Goal: Task Accomplishment & Management: Use online tool/utility

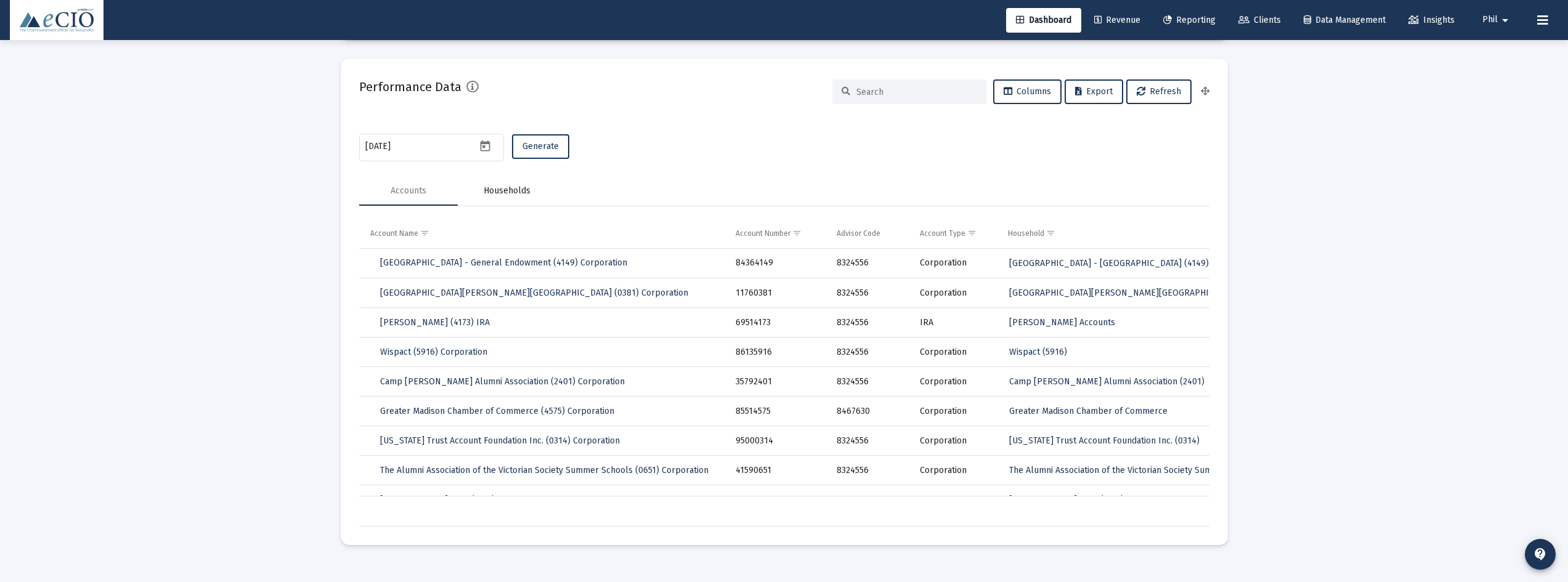
click at [510, 185] on div "Households" at bounding box center [507, 190] width 47 height 12
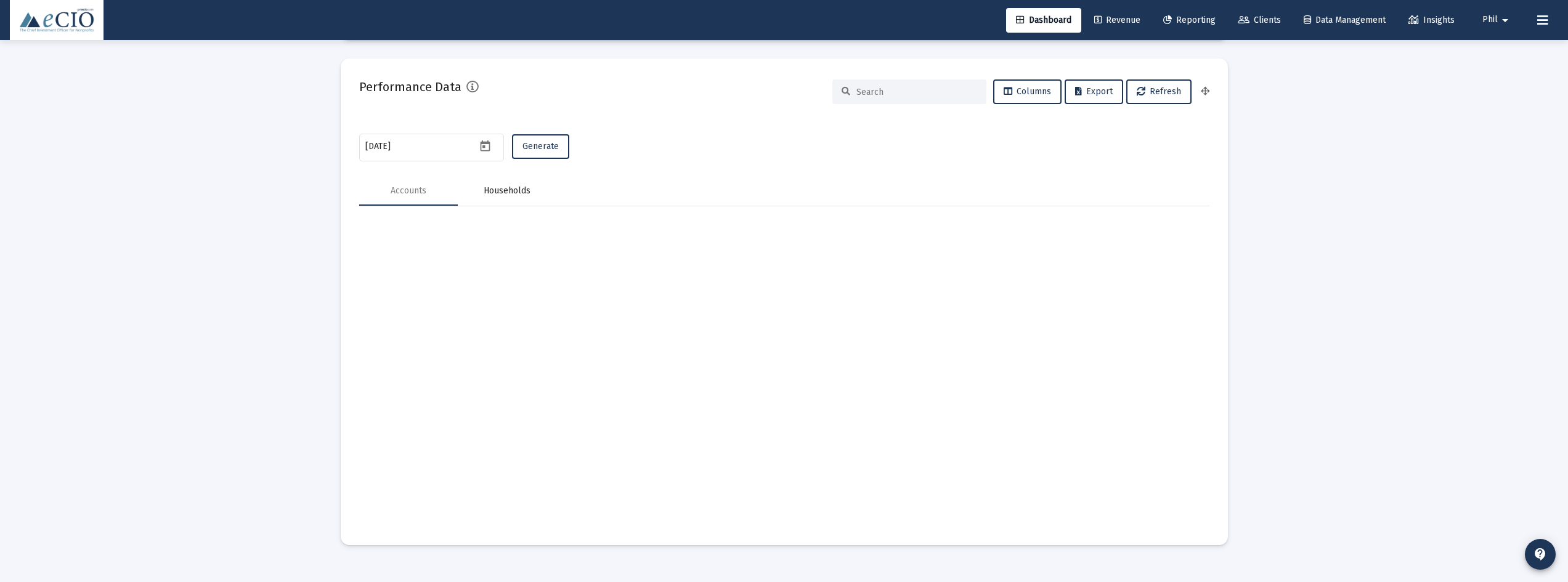
scroll to position [2178, 0]
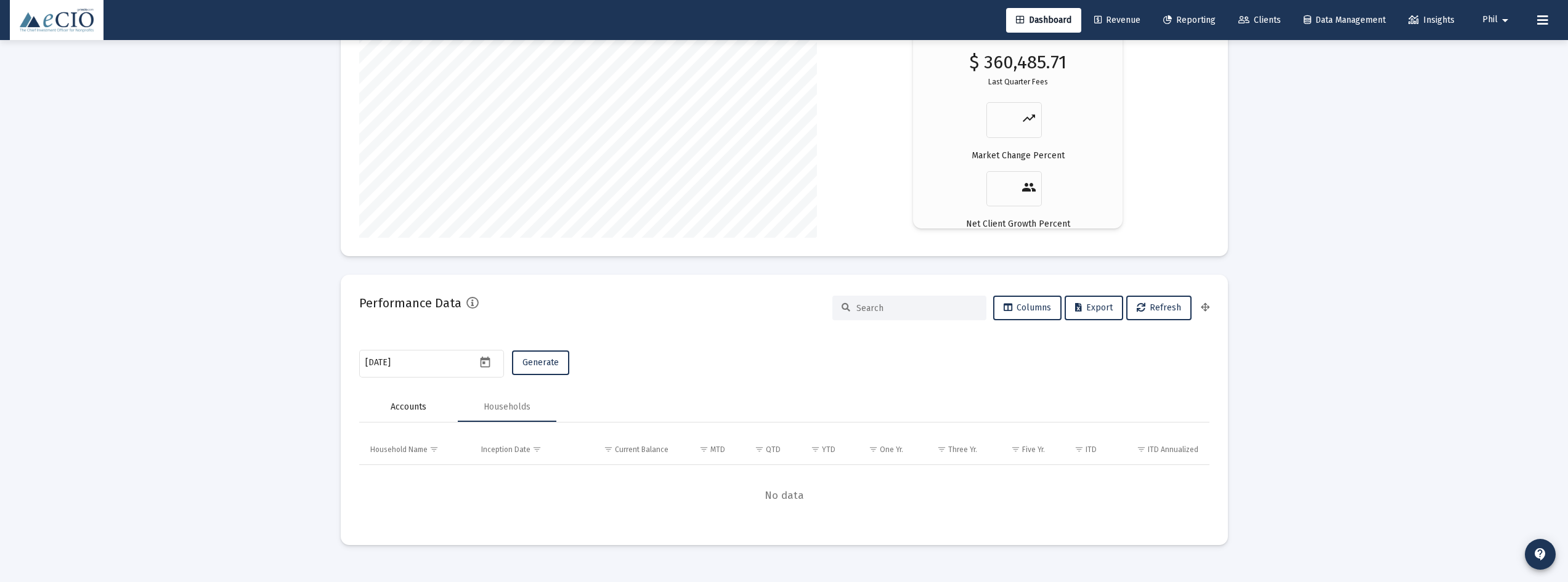
click at [410, 408] on div "Accounts" at bounding box center [408, 407] width 36 height 12
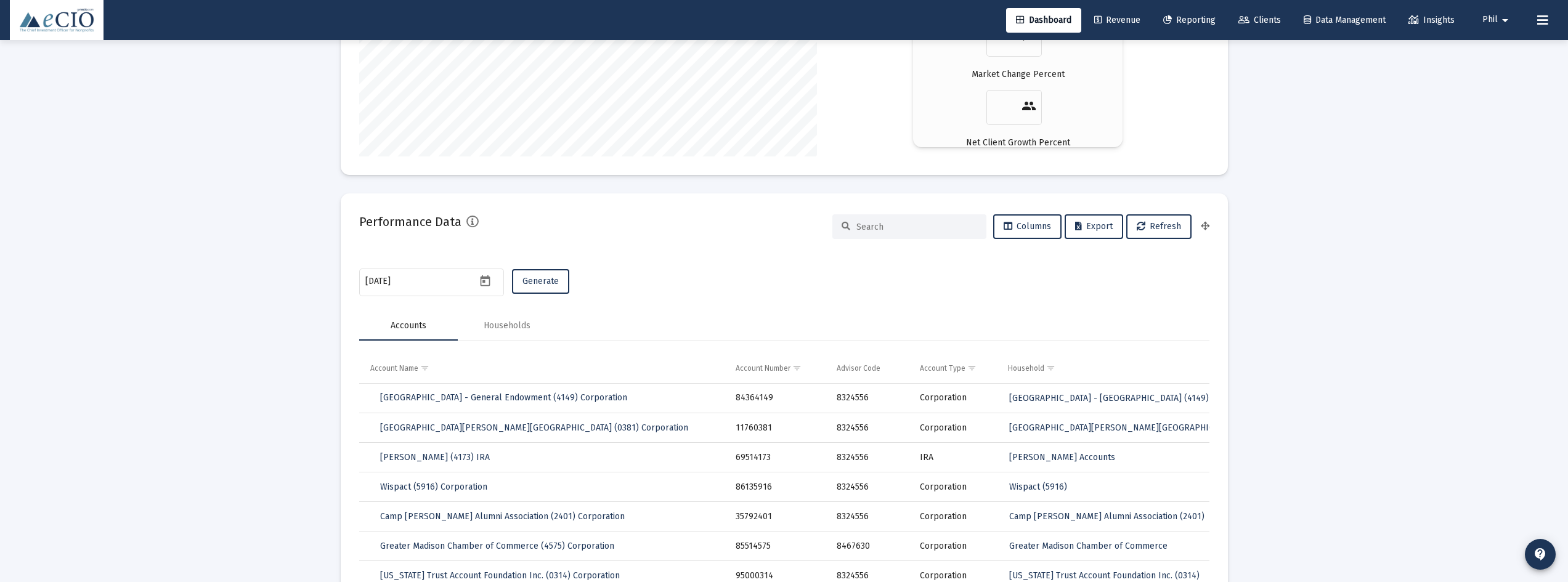
scroll to position [2394, 0]
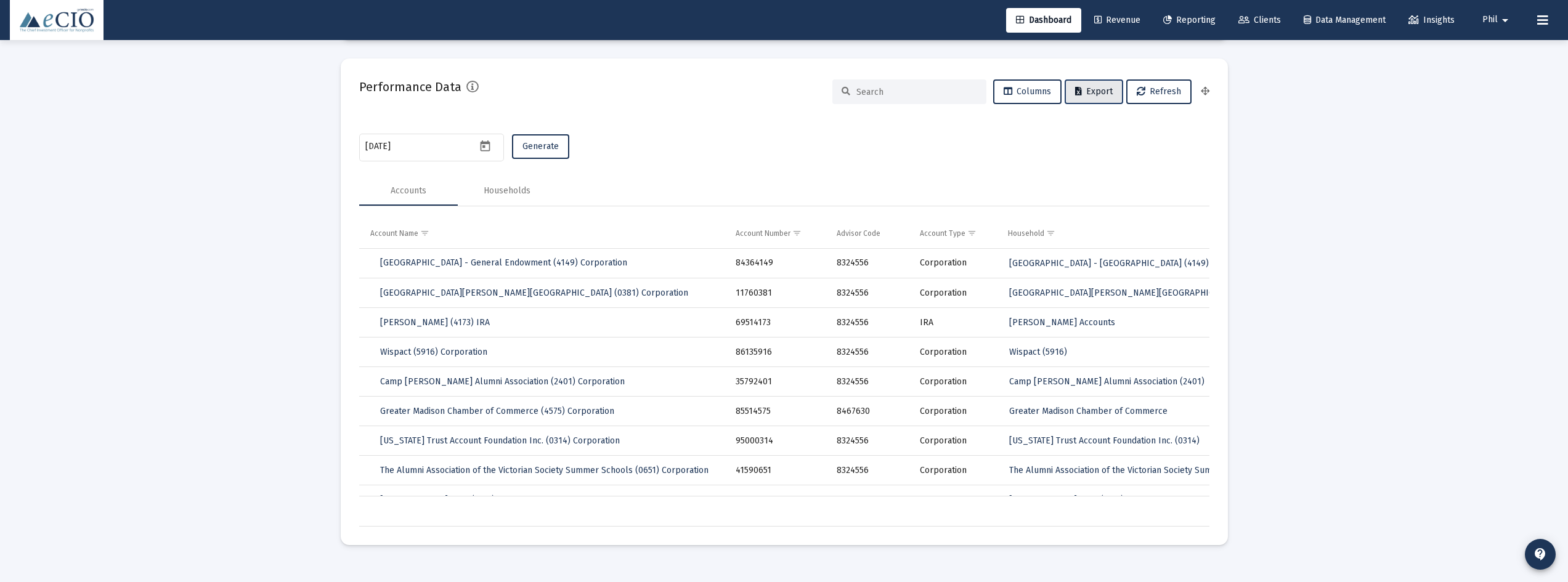
click at [1091, 93] on span "Export" at bounding box center [1093, 91] width 38 height 11
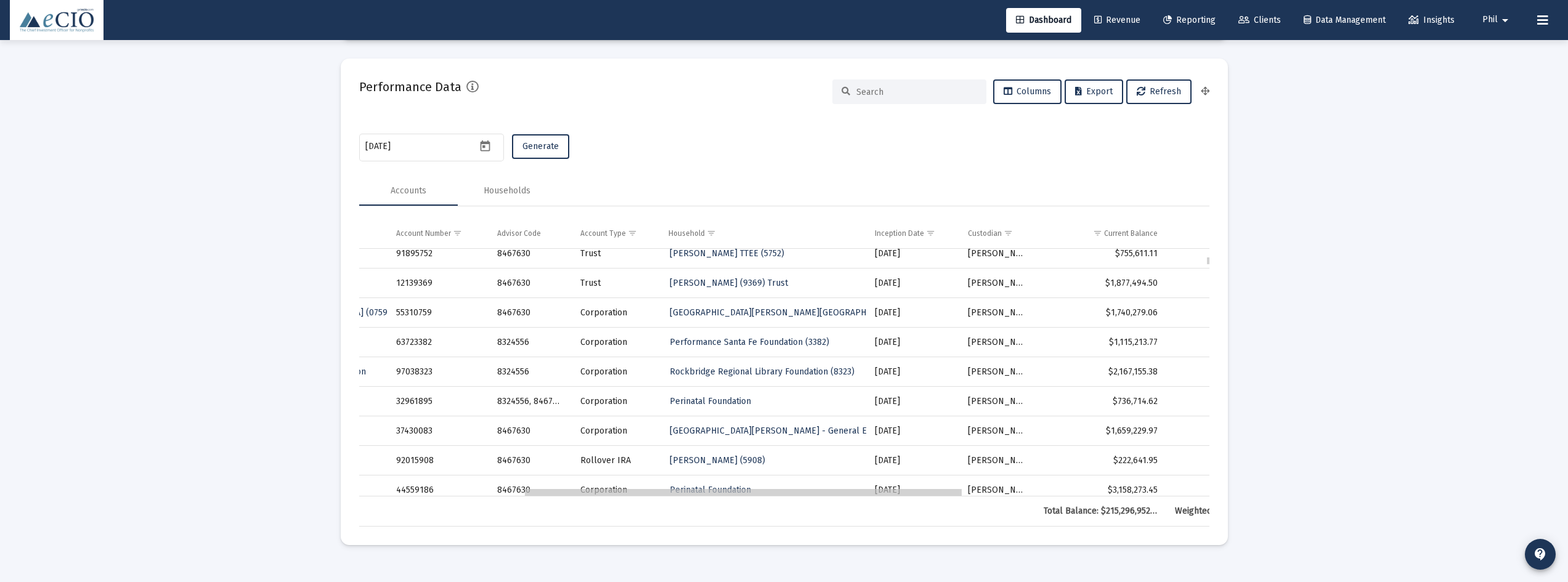
scroll to position [246, 326]
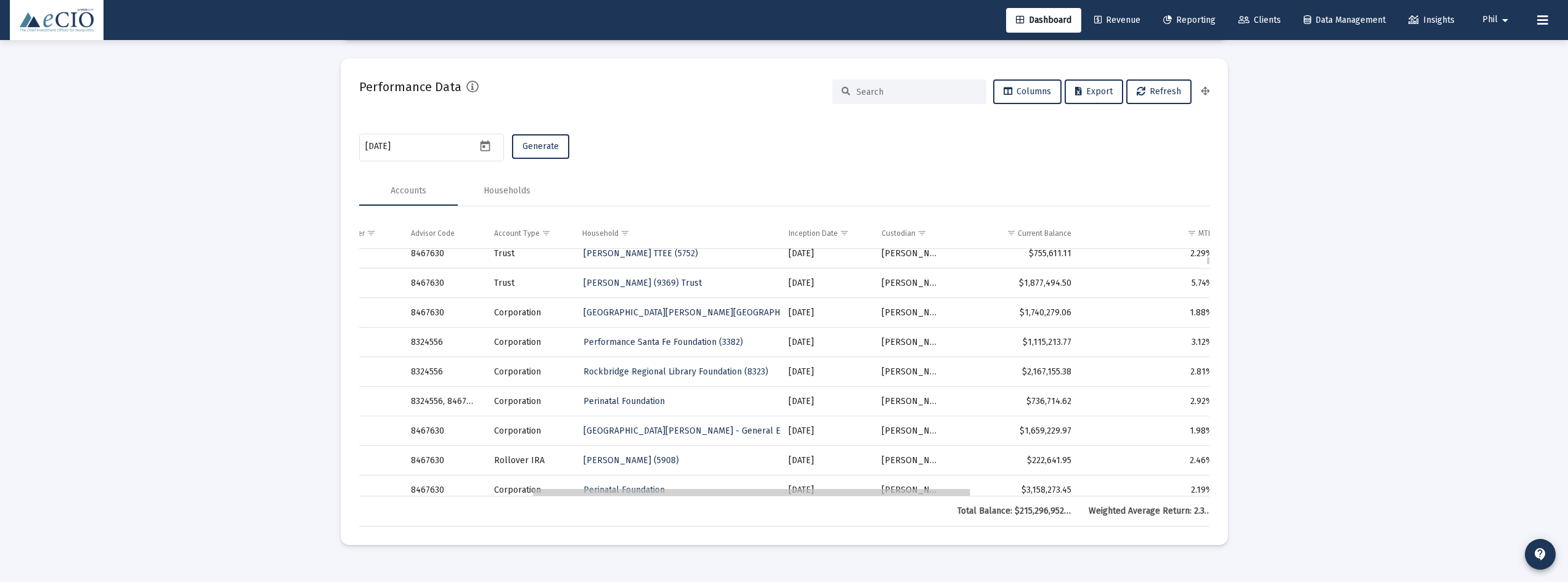
drag, startPoint x: 693, startPoint y: 493, endPoint x: 871, endPoint y: 487, distance: 178.1
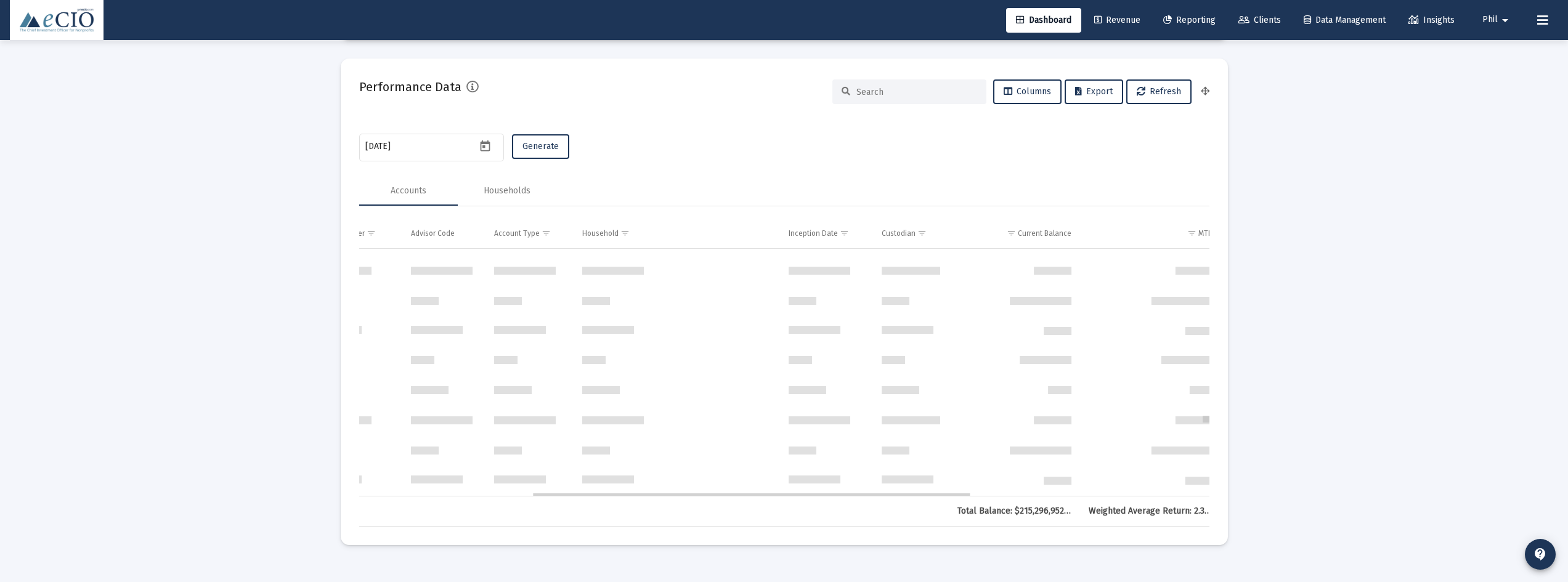
scroll to position [5747, 334]
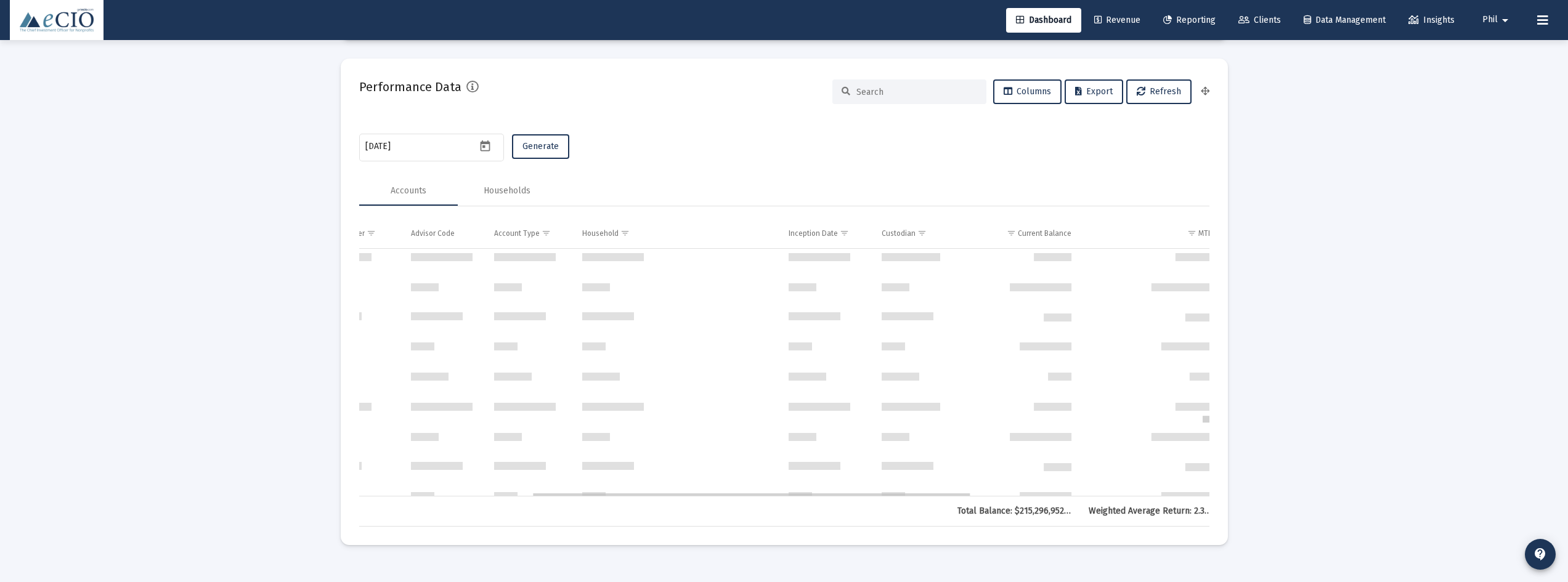
drag, startPoint x: 1207, startPoint y: 260, endPoint x: 1211, endPoint y: 432, distance: 172.0
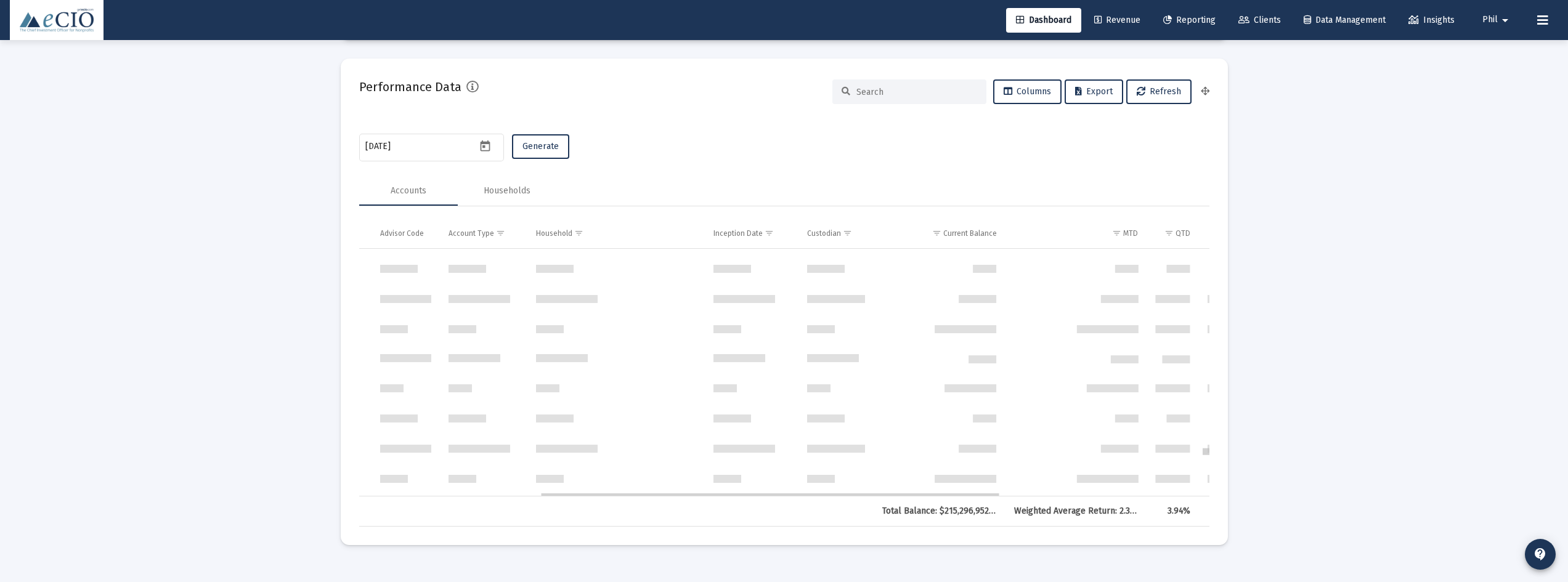
scroll to position [6646, 334]
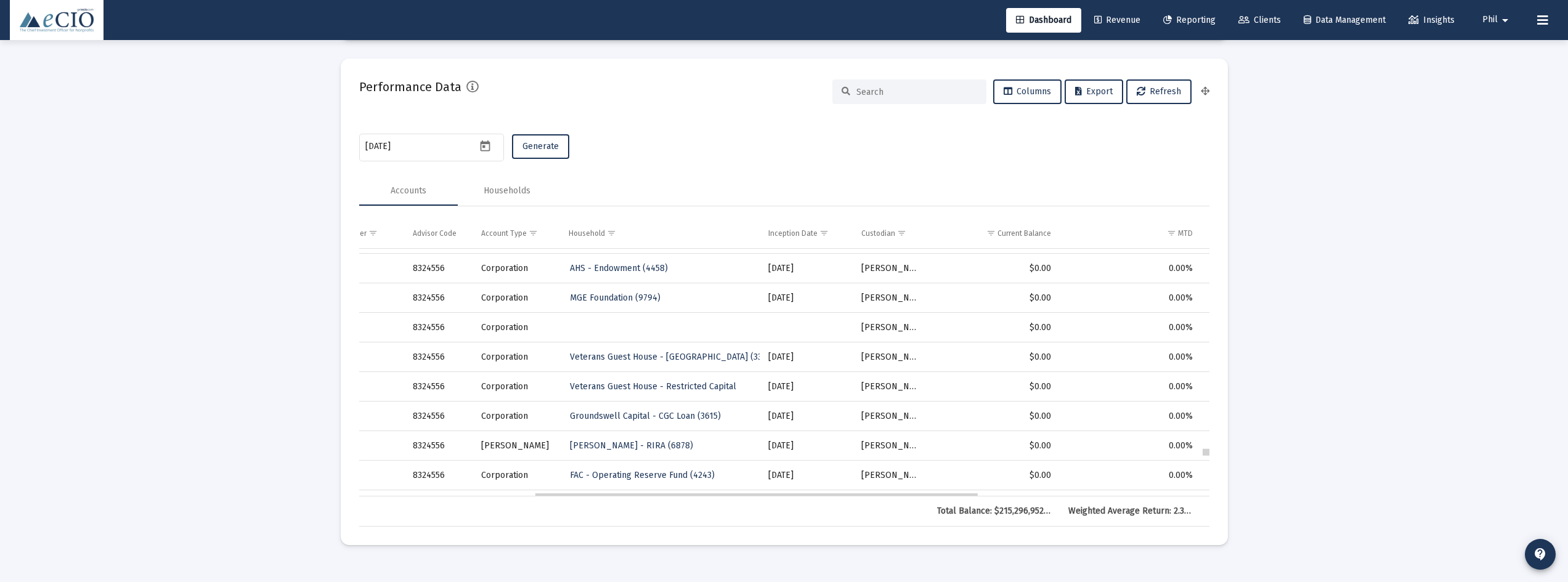
drag, startPoint x: 1208, startPoint y: 423, endPoint x: 1204, endPoint y: 457, distance: 34.2
click at [484, 147] on icon "Open calendar" at bounding box center [485, 146] width 13 height 13
click at [491, 188] on button "Previous month" at bounding box center [495, 187] width 25 height 25
click at [492, 188] on button "Previous month" at bounding box center [495, 187] width 25 height 25
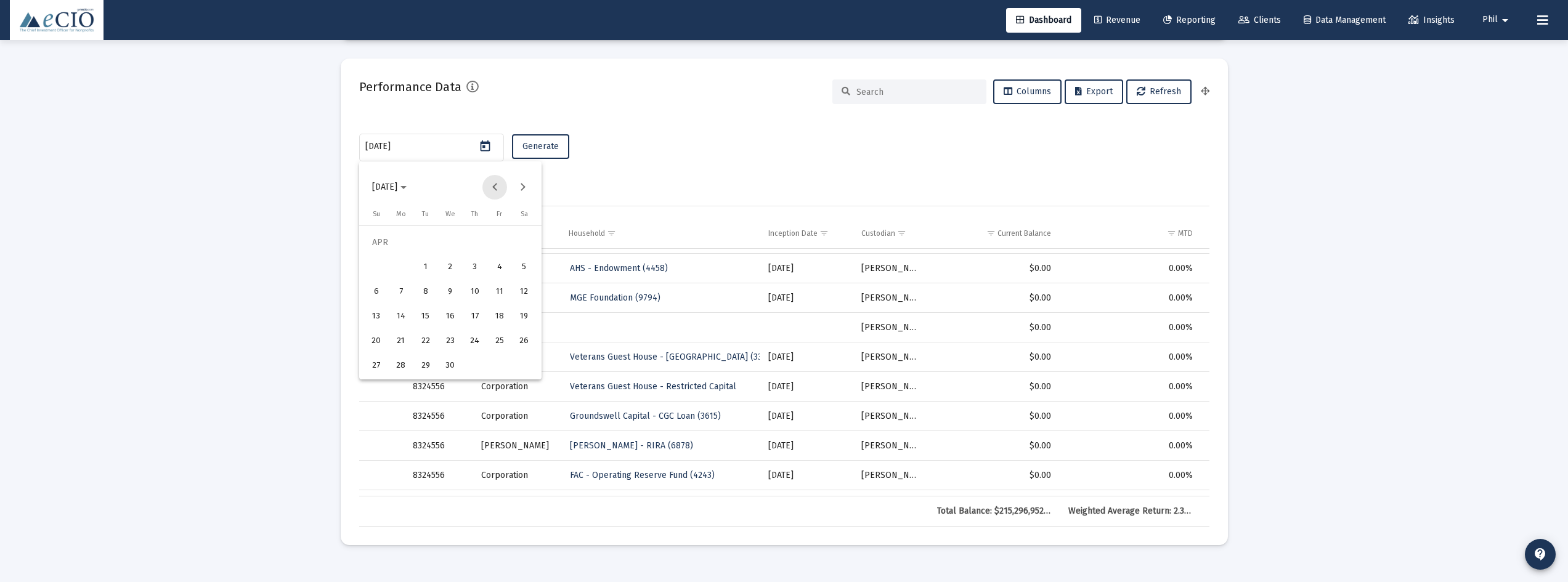
click at [492, 188] on button "Previous month" at bounding box center [495, 187] width 25 height 25
click at [492, 188] on button "Previous month" at bounding box center [495, 187] width 25 height 25
click at [425, 368] on div "31" at bounding box center [425, 365] width 22 height 22
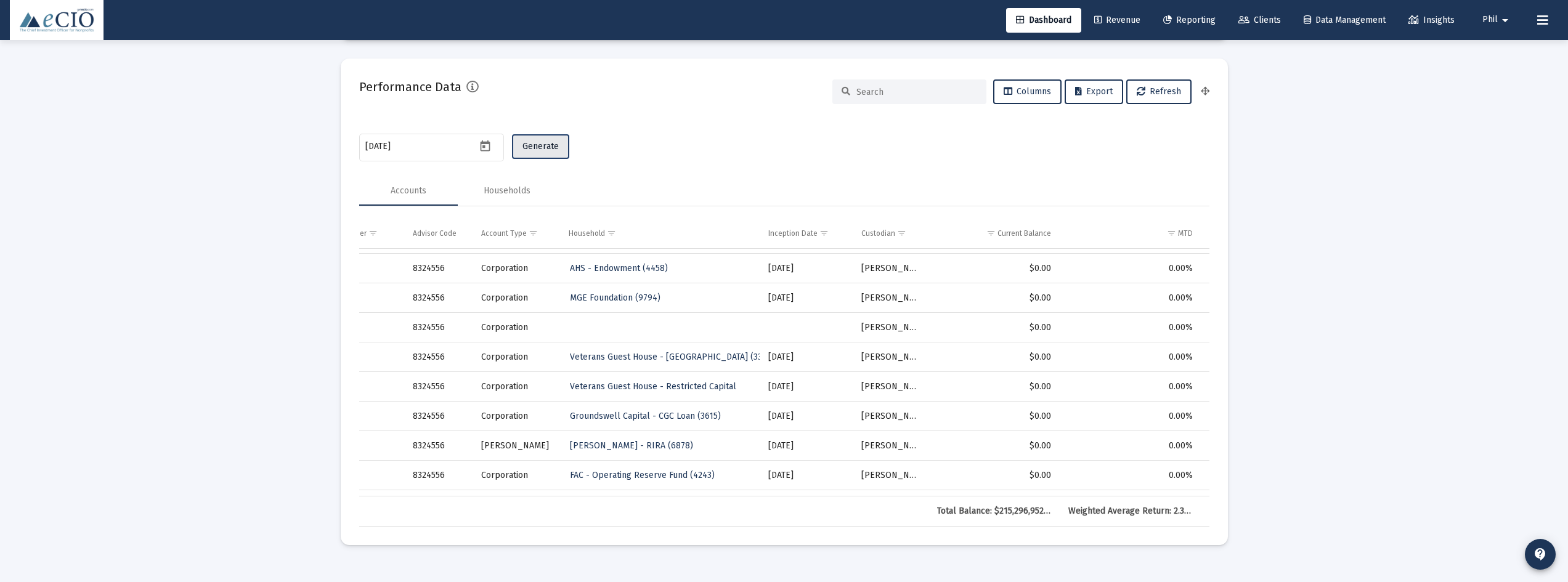
click at [525, 144] on span "Generate" at bounding box center [540, 146] width 36 height 11
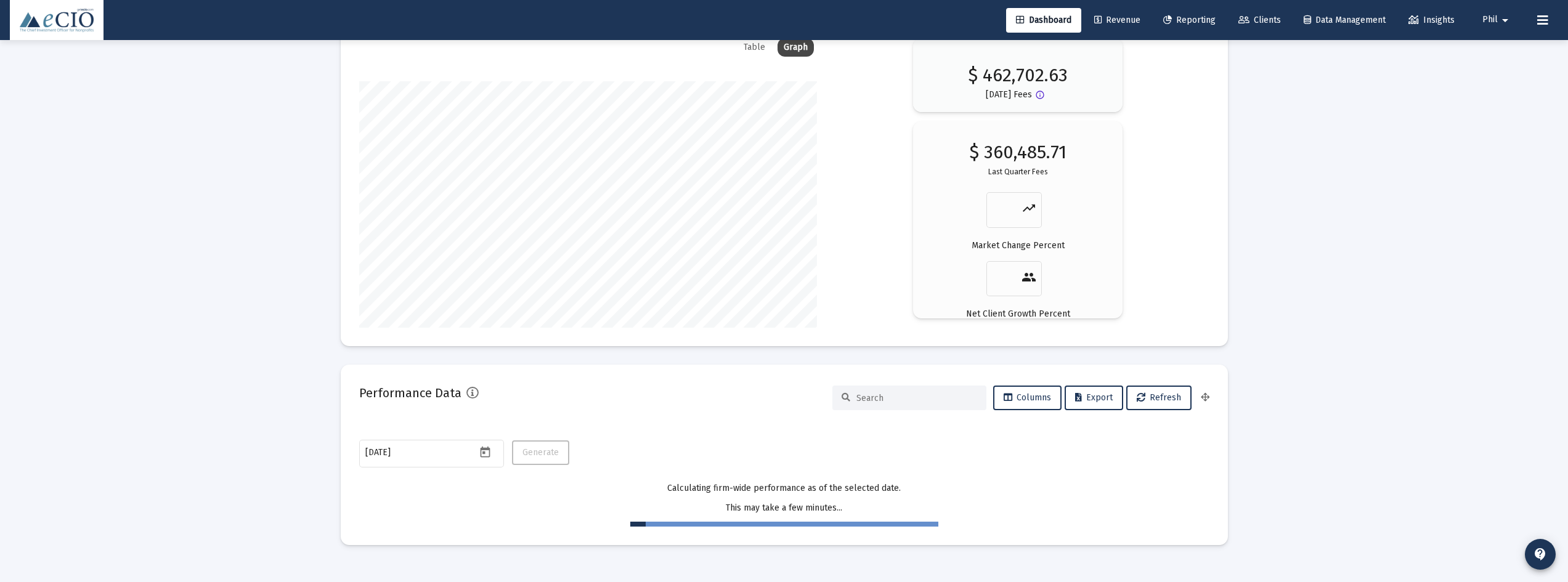
scroll to position [2055, 0]
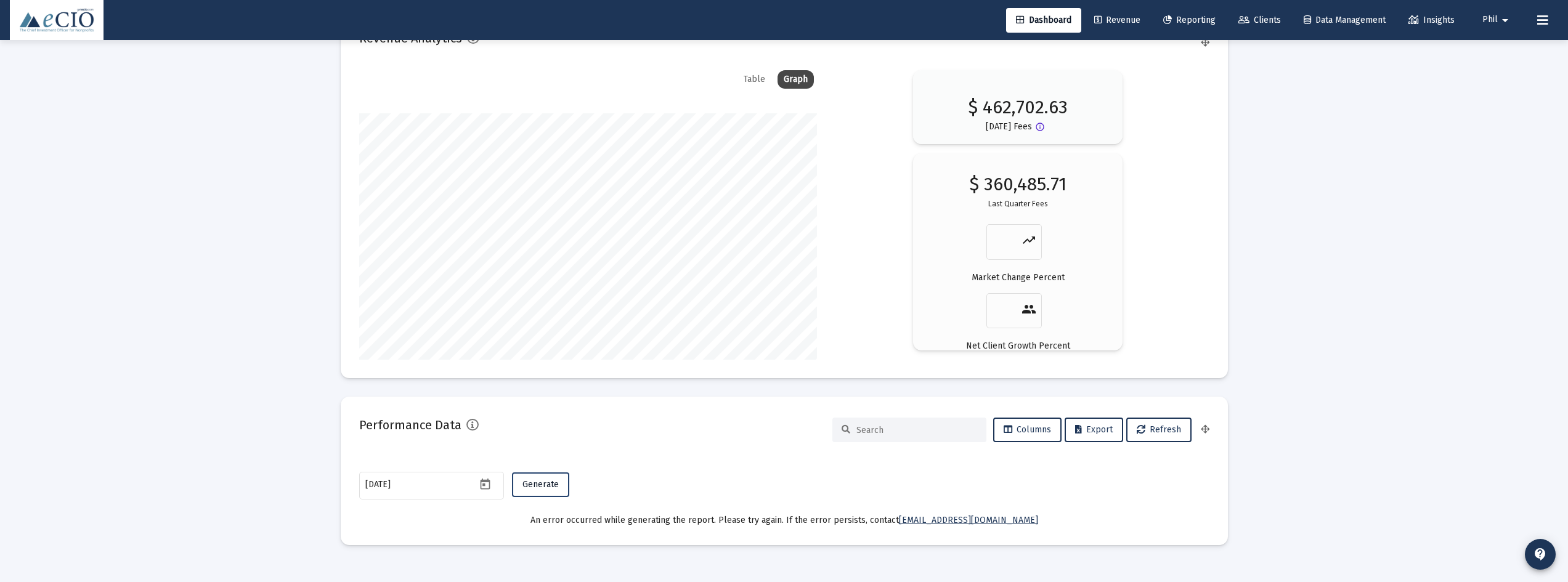
click at [542, 482] on span "Generate" at bounding box center [540, 484] width 36 height 11
click at [488, 484] on icon "Open calendar" at bounding box center [485, 484] width 13 height 13
click at [522, 281] on button "Next month" at bounding box center [522, 277] width 25 height 25
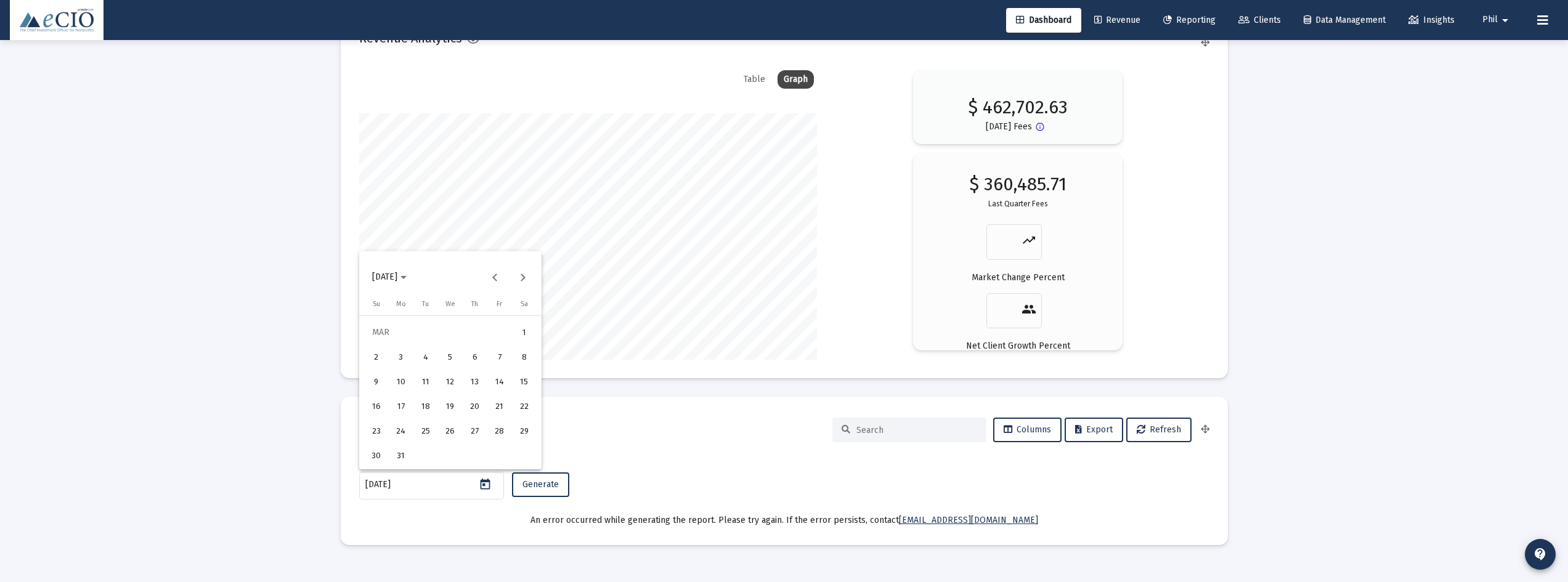
click at [401, 450] on div "31" at bounding box center [401, 455] width 22 height 22
type input "[DATE]"
click at [530, 482] on span "Generate" at bounding box center [540, 484] width 36 height 11
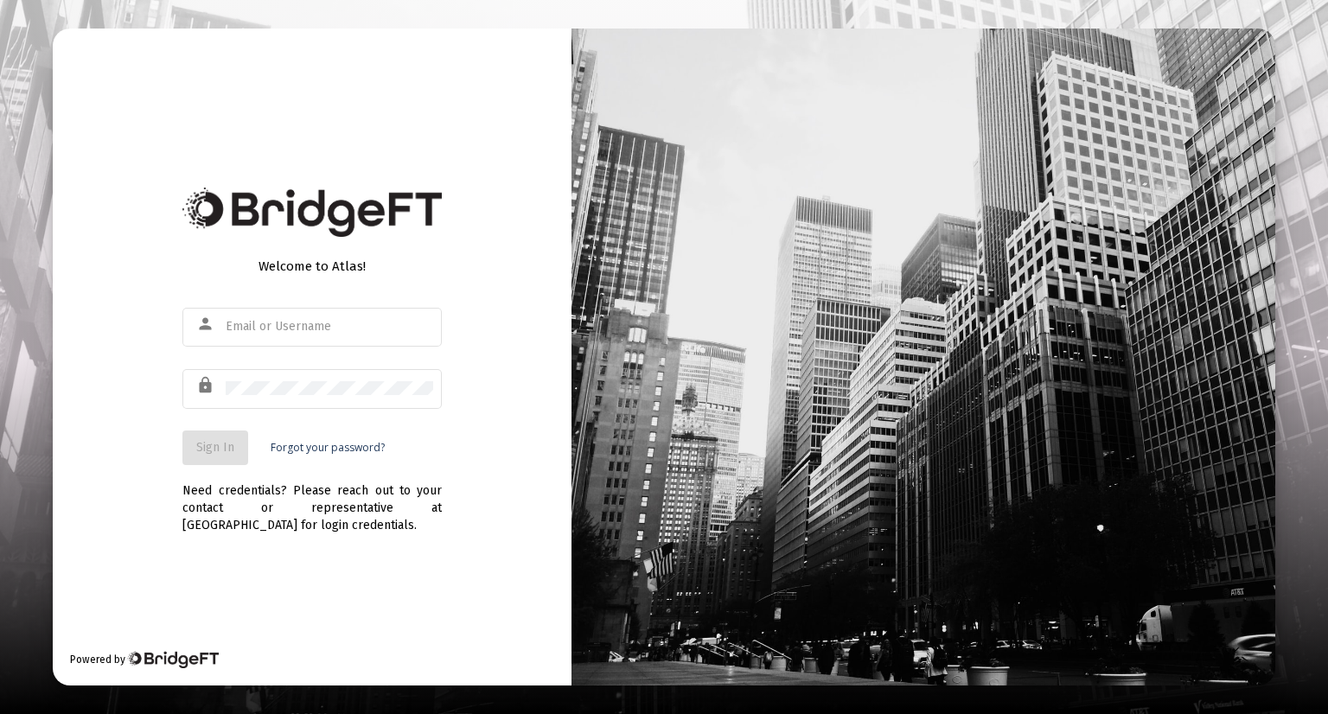
type input "[EMAIL_ADDRESS][DOMAIN_NAME]"
click at [225, 444] on span "Sign In" at bounding box center [215, 447] width 38 height 15
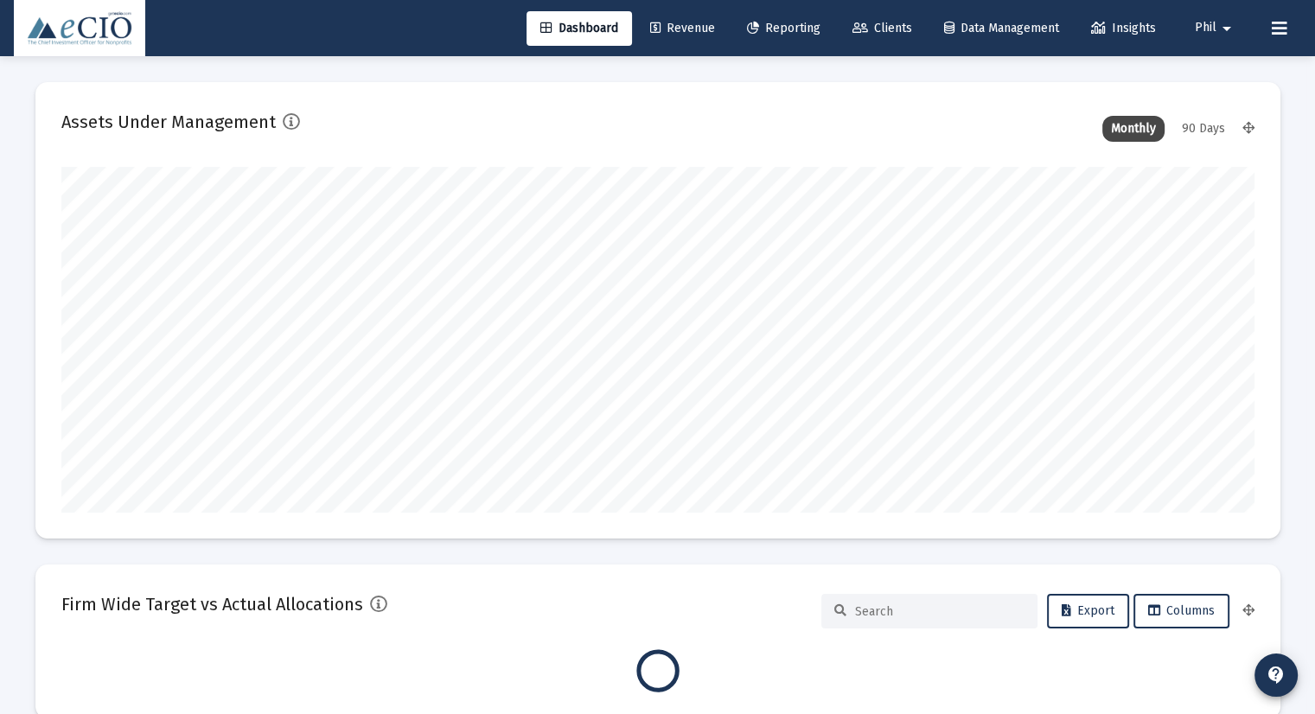
scroll to position [346, 642]
type input "[DATE]"
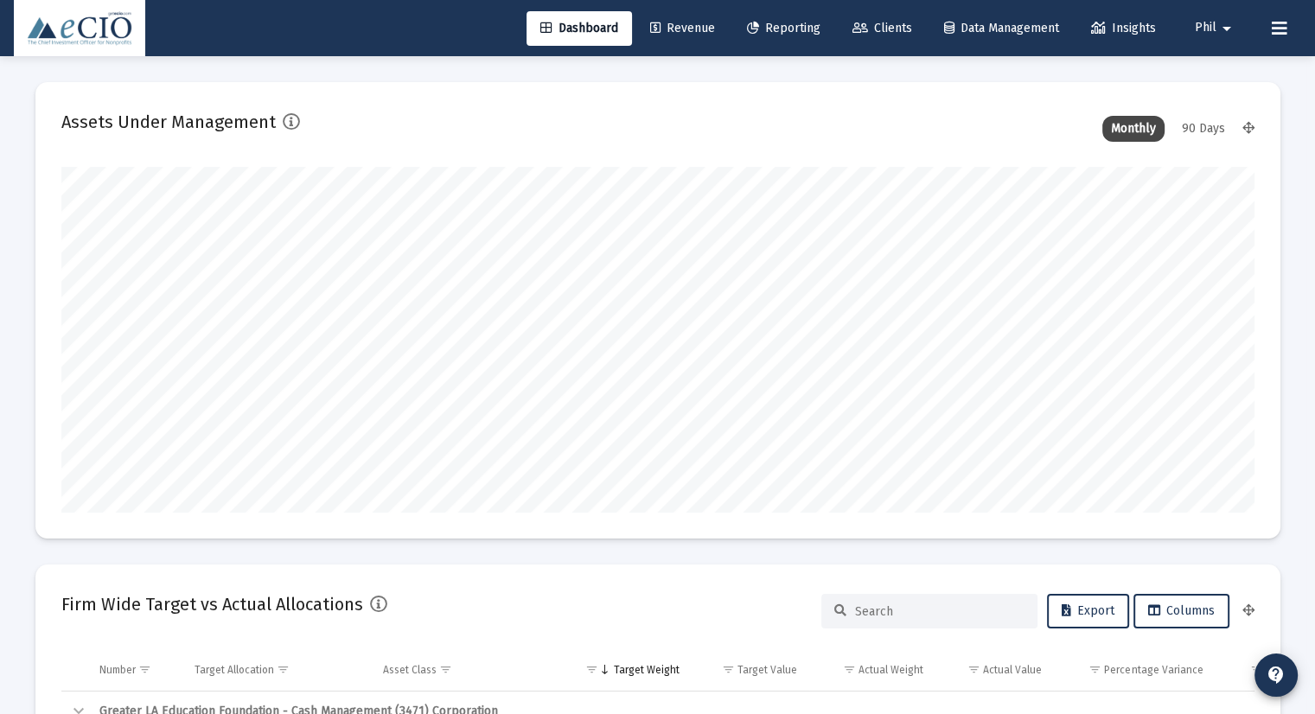
scroll to position [346, 558]
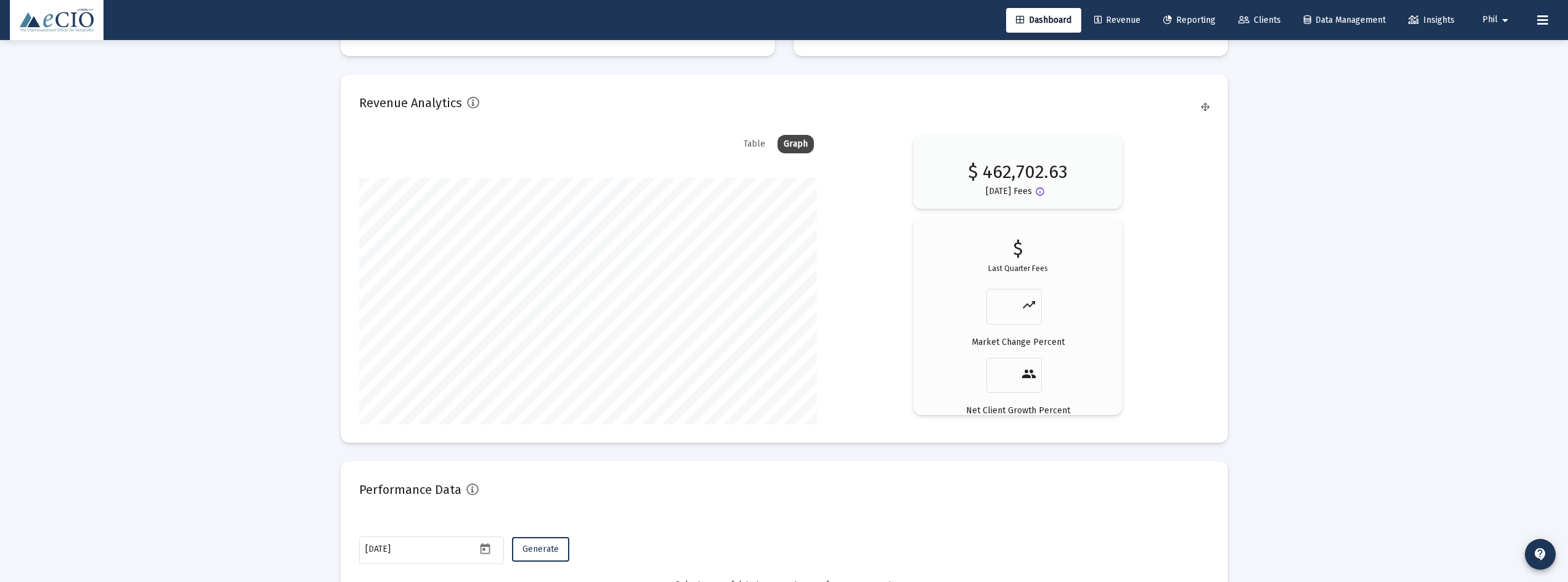
scroll to position [2055, 0]
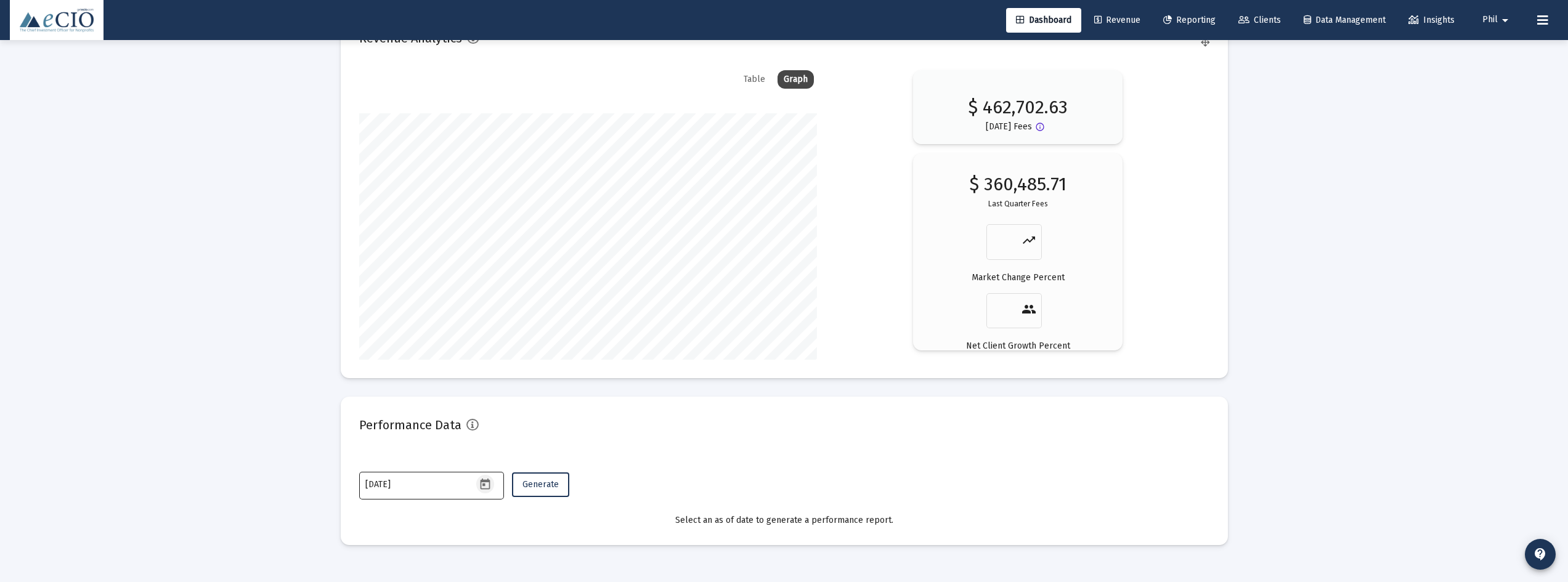
click at [486, 487] on icon "Open calendar" at bounding box center [485, 484] width 13 height 13
click at [493, 279] on button "Previous month" at bounding box center [495, 277] width 25 height 25
click at [494, 279] on button "Previous month" at bounding box center [495, 277] width 25 height 25
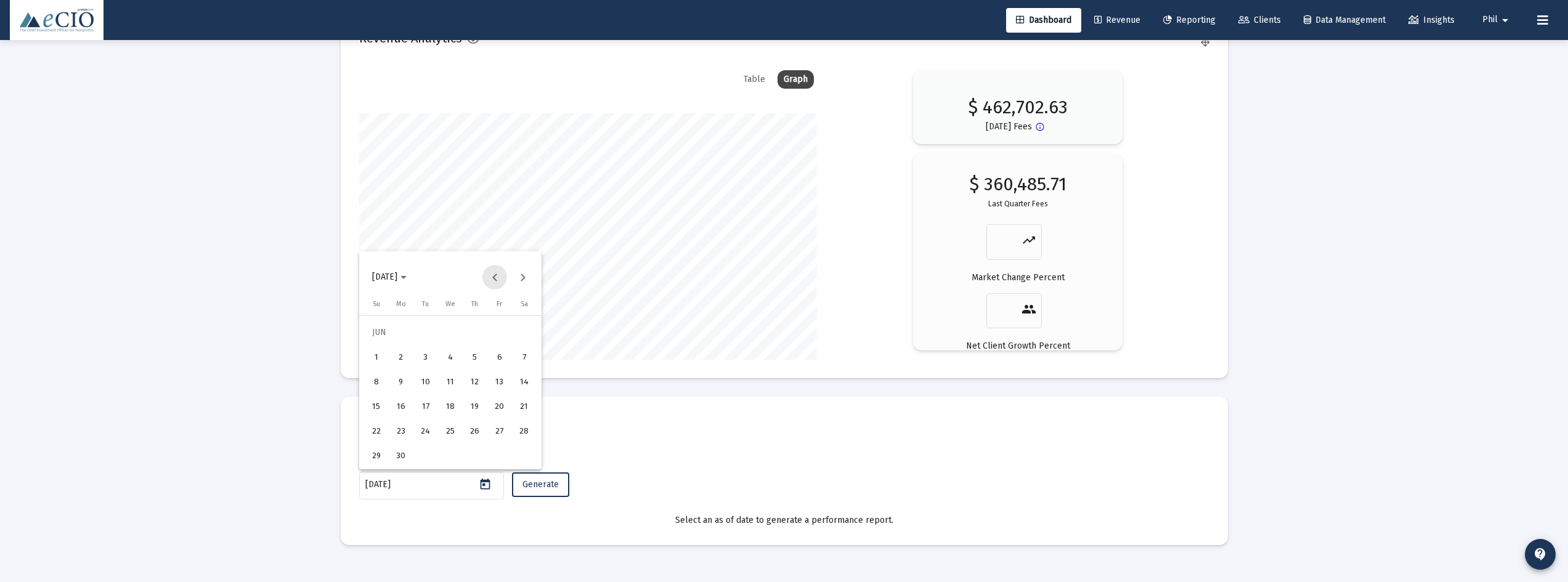
click at [494, 279] on button "Previous month" at bounding box center [495, 277] width 25 height 25
click at [493, 279] on button "Previous month" at bounding box center [495, 277] width 25 height 25
click at [398, 450] on div "31" at bounding box center [401, 455] width 22 height 22
click at [537, 487] on span "Generate" at bounding box center [540, 484] width 36 height 11
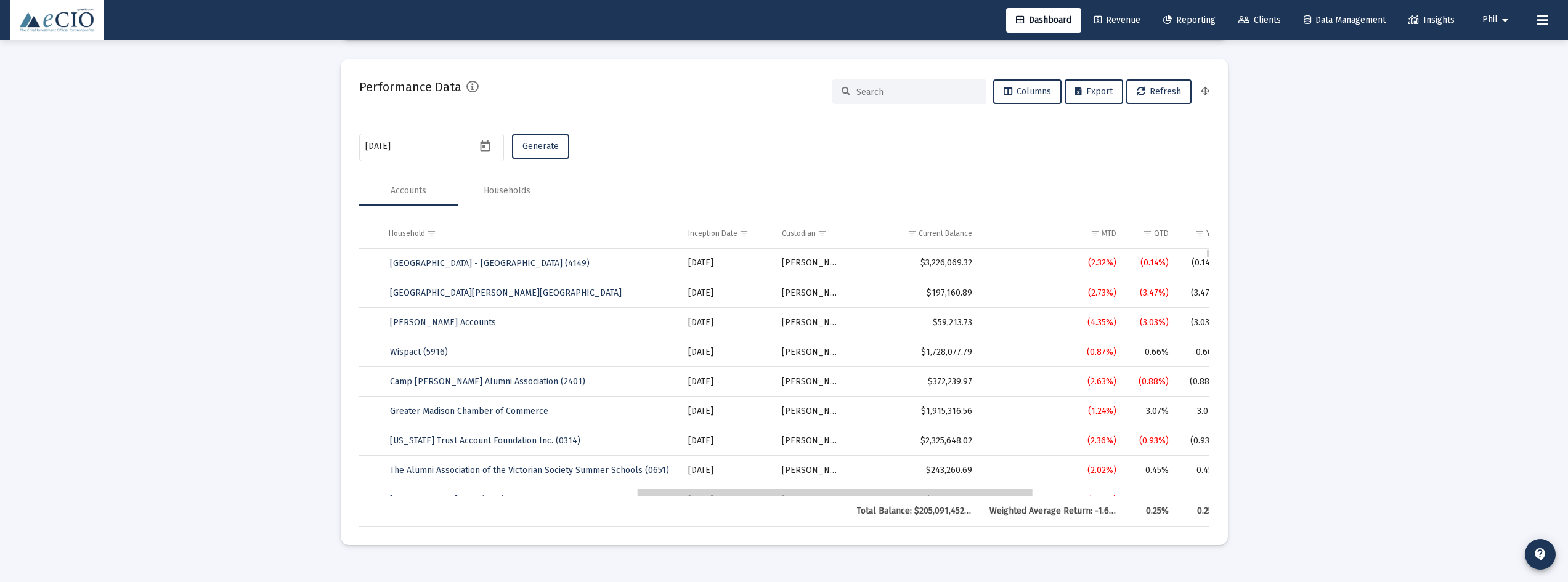
scroll to position [0, 625]
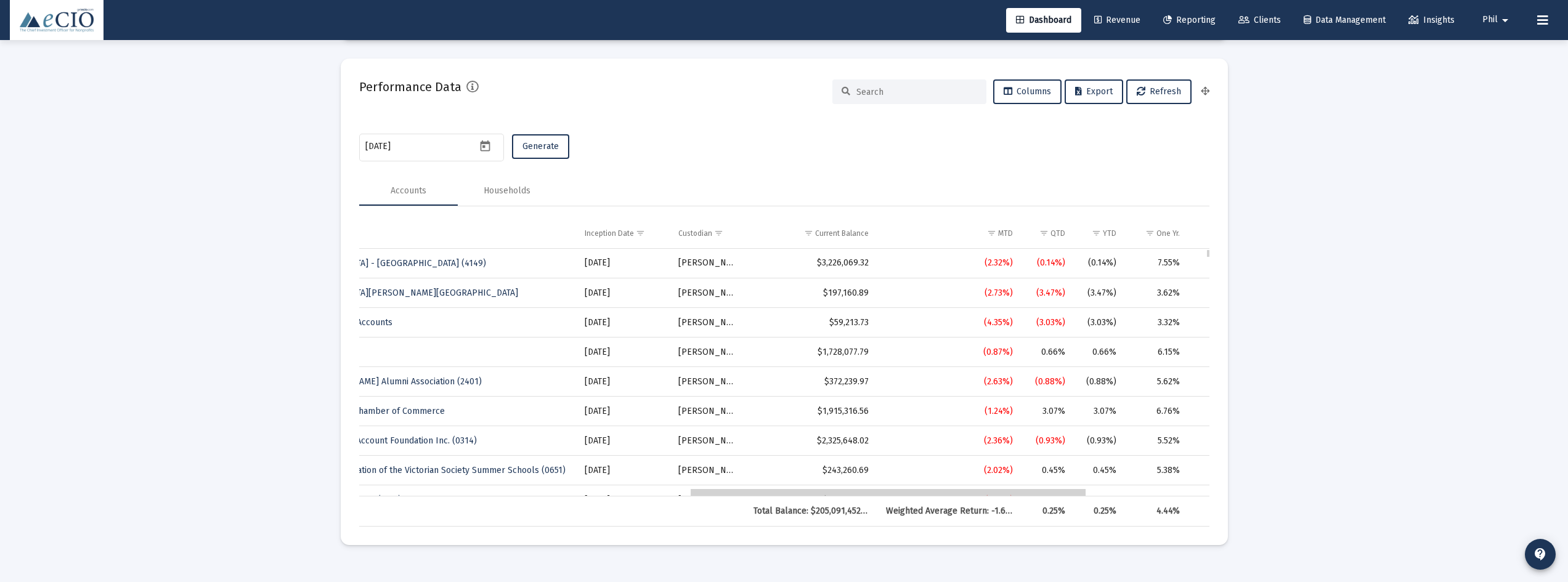
drag, startPoint x: 730, startPoint y: 492, endPoint x: 1066, endPoint y: 499, distance: 336.1
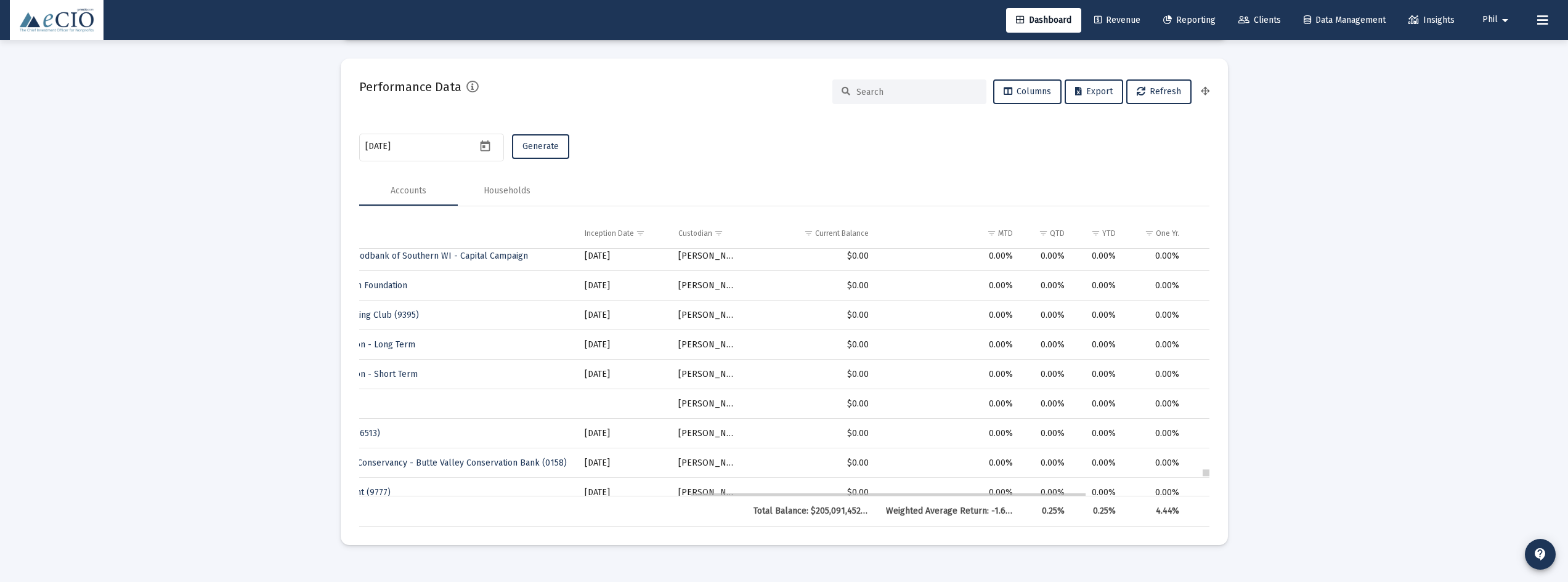
drag, startPoint x: 1209, startPoint y: 259, endPoint x: 1210, endPoint y: 480, distance: 221.0
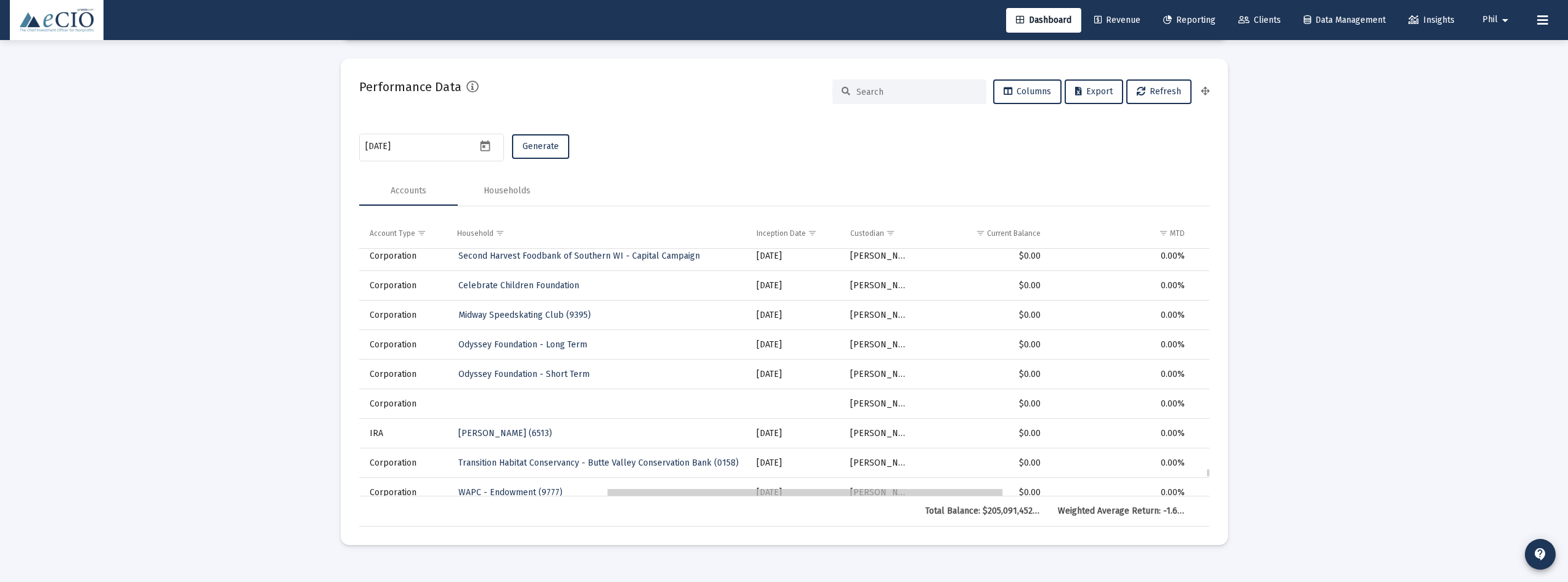
drag, startPoint x: 1013, startPoint y: 493, endPoint x: 929, endPoint y: 491, distance: 84.0
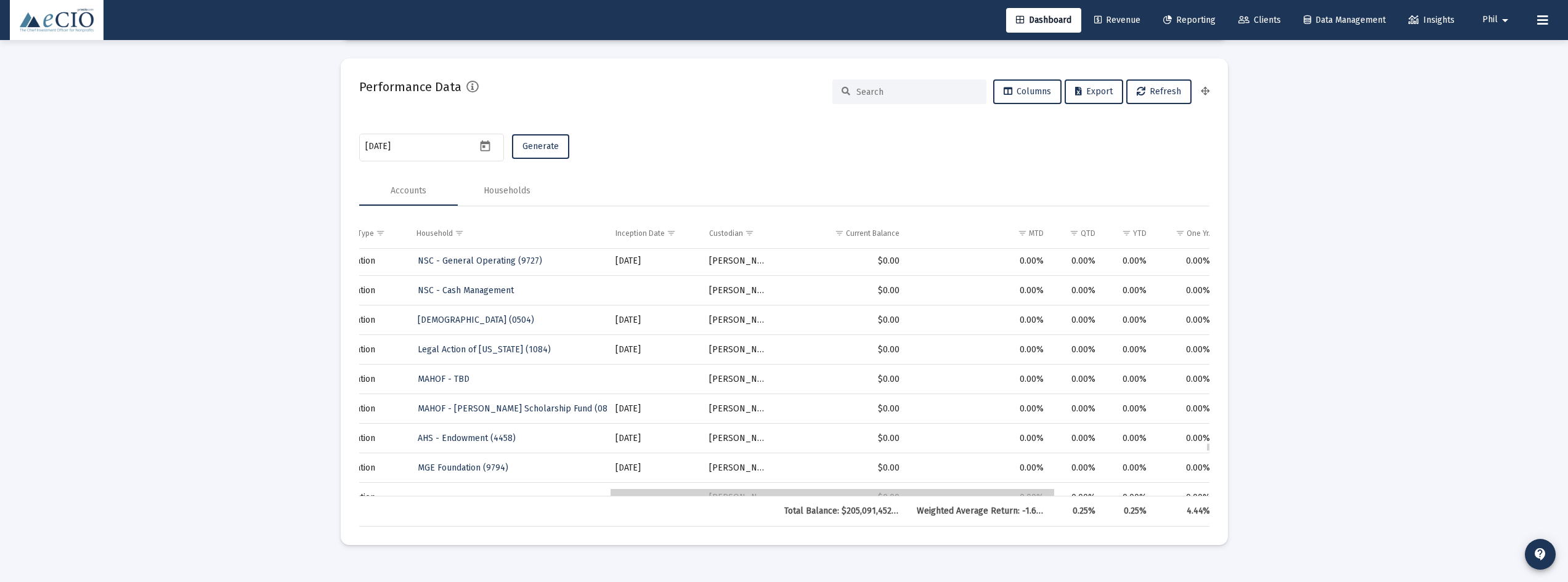
drag, startPoint x: 930, startPoint y: 495, endPoint x: 894, endPoint y: 494, distance: 36.0
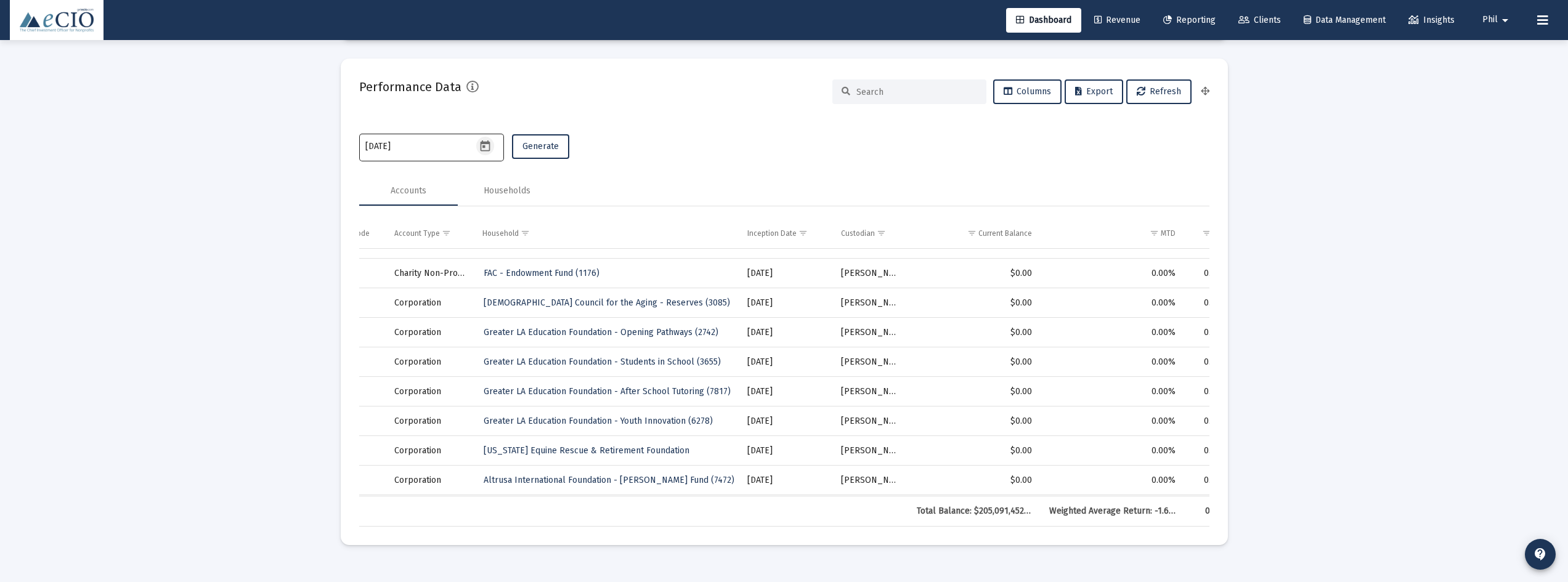
click at [487, 145] on icon "Open calendar" at bounding box center [485, 146] width 13 height 13
click at [495, 185] on button "Previous month" at bounding box center [495, 187] width 25 height 25
click at [495, 185] on button "Previous month" at bounding box center [495, 187] width 25 height 25
click at [429, 365] on div "31" at bounding box center [425, 365] width 22 height 22
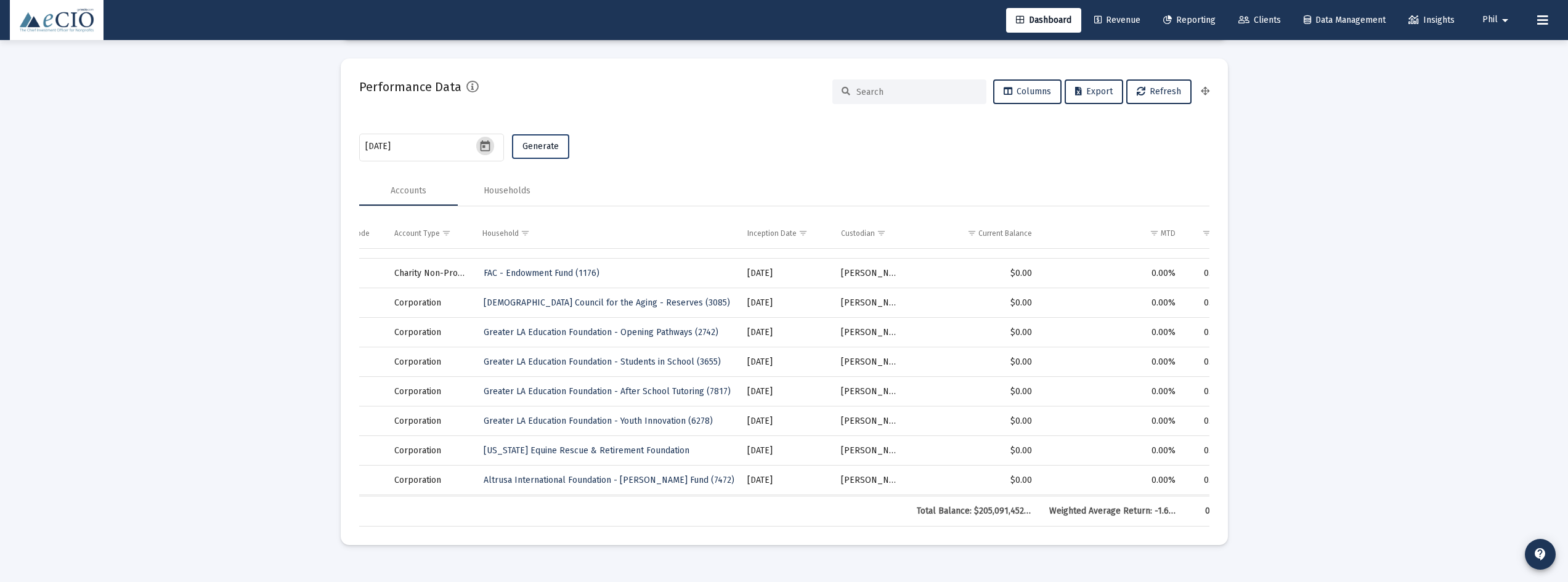
click at [546, 152] on span "Generate" at bounding box center [540, 146] width 36 height 11
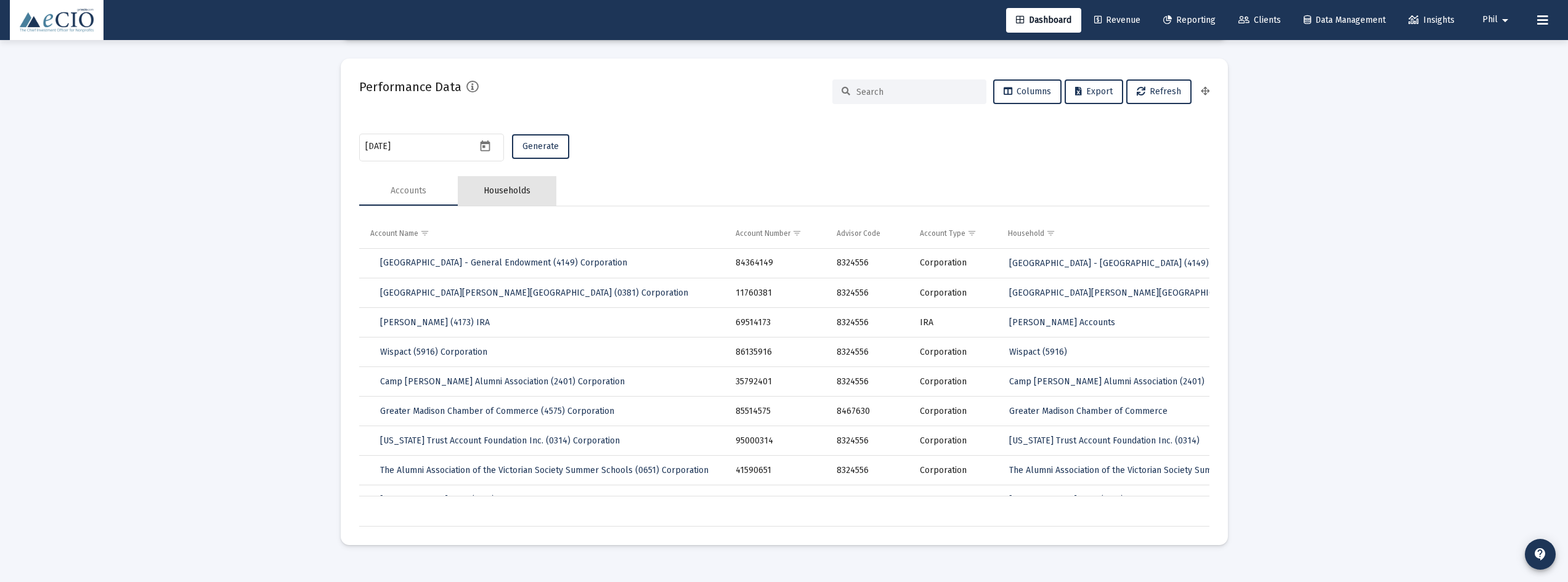
click at [510, 194] on div "Households" at bounding box center [507, 190] width 47 height 12
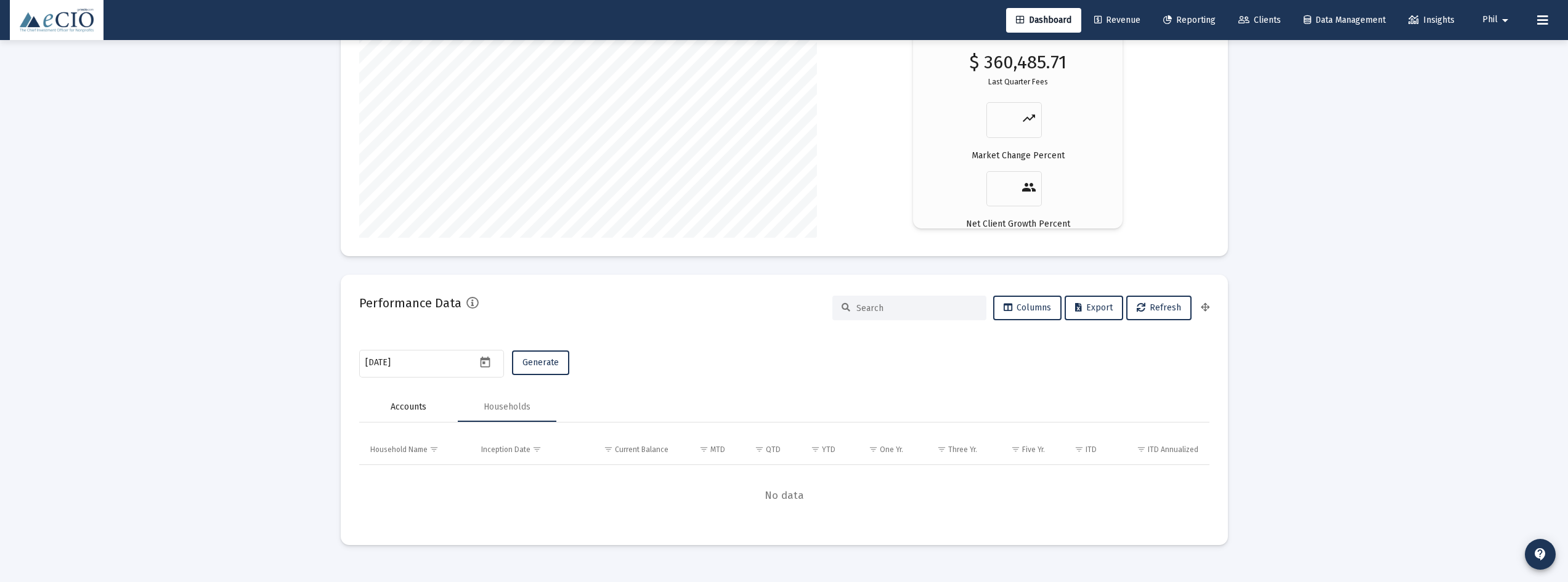
click at [405, 413] on div "Accounts" at bounding box center [408, 407] width 36 height 12
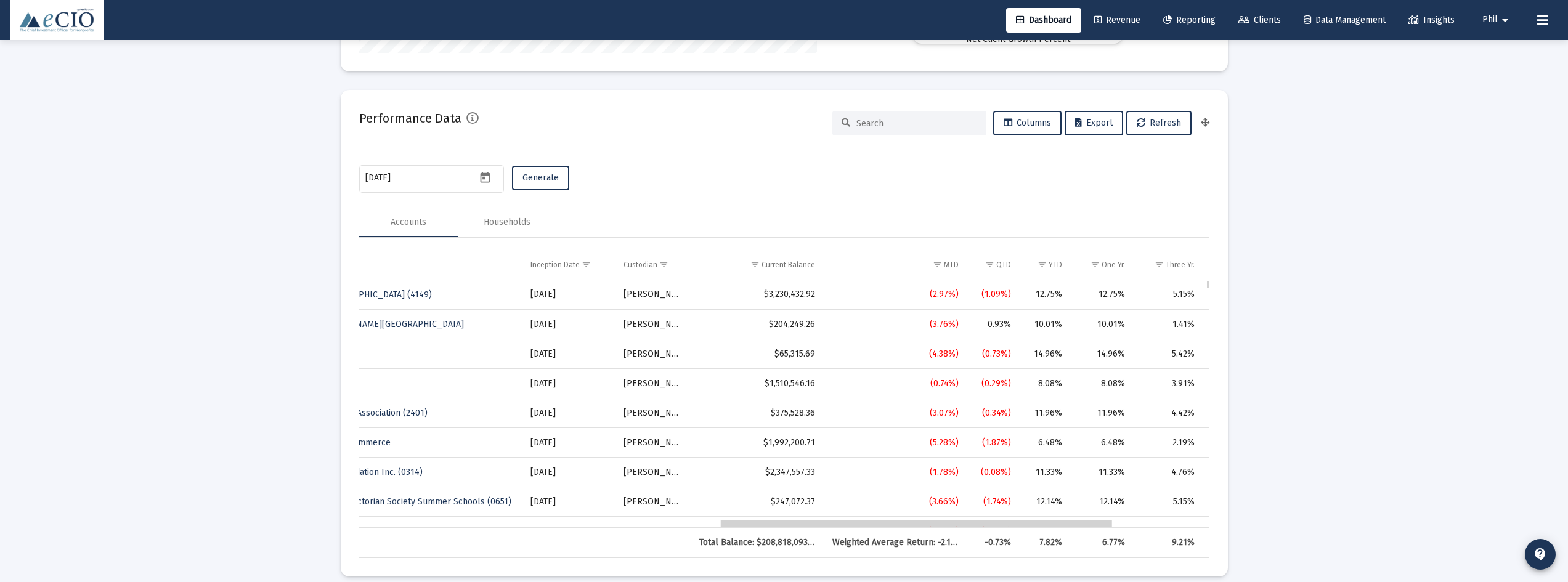
drag, startPoint x: 723, startPoint y: 524, endPoint x: 1088, endPoint y: 529, distance: 365.0
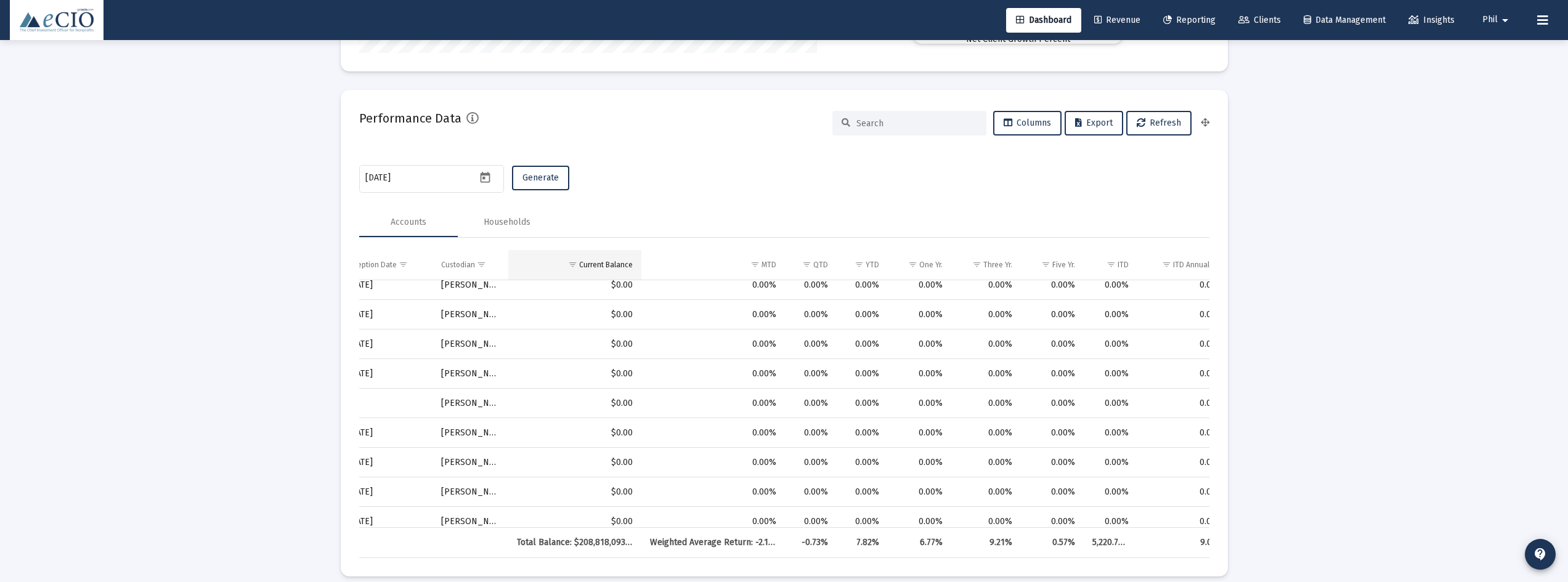
click at [597, 263] on div "Current Balance" at bounding box center [606, 265] width 53 height 10
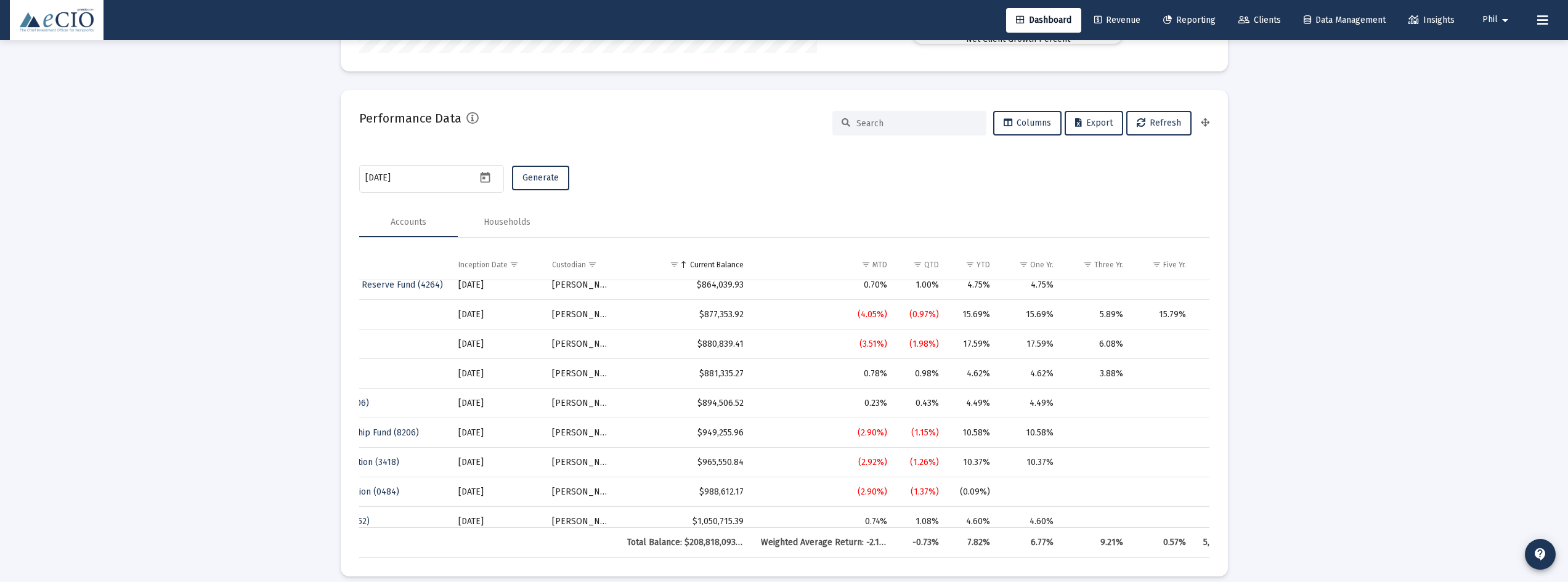
drag, startPoint x: 1211, startPoint y: 469, endPoint x: 1209, endPoint y: 432, distance: 37.1
click at [1209, 428] on mat-card "Performance Data Columns Export Refresh [DATE] Generate Accounts Households Acc…" at bounding box center [784, 333] width 887 height 487
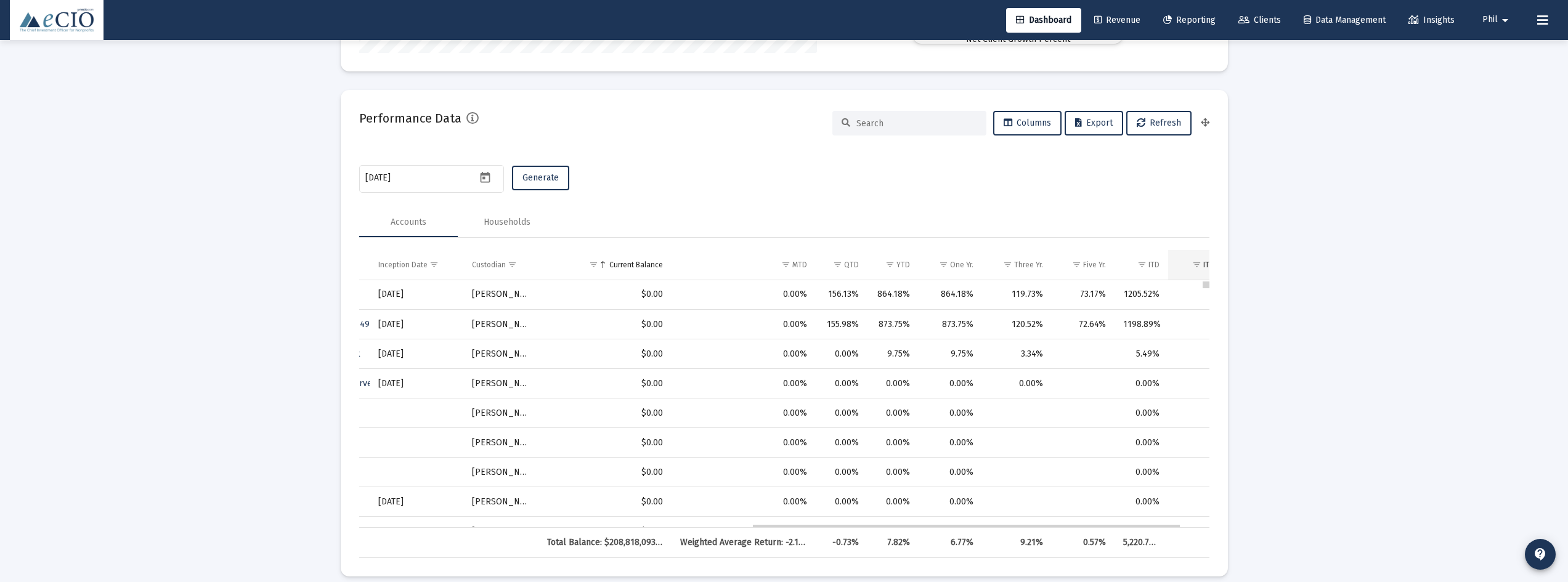
drag, startPoint x: 1207, startPoint y: 469, endPoint x: 1207, endPoint y: 275, distance: 194.0
drag, startPoint x: 884, startPoint y: 527, endPoint x: 783, endPoint y: 526, distance: 101.0
click at [783, 526] on div "Account Name Account Number Advisor Code Account Type Household Inception Date …" at bounding box center [784, 404] width 850 height 308
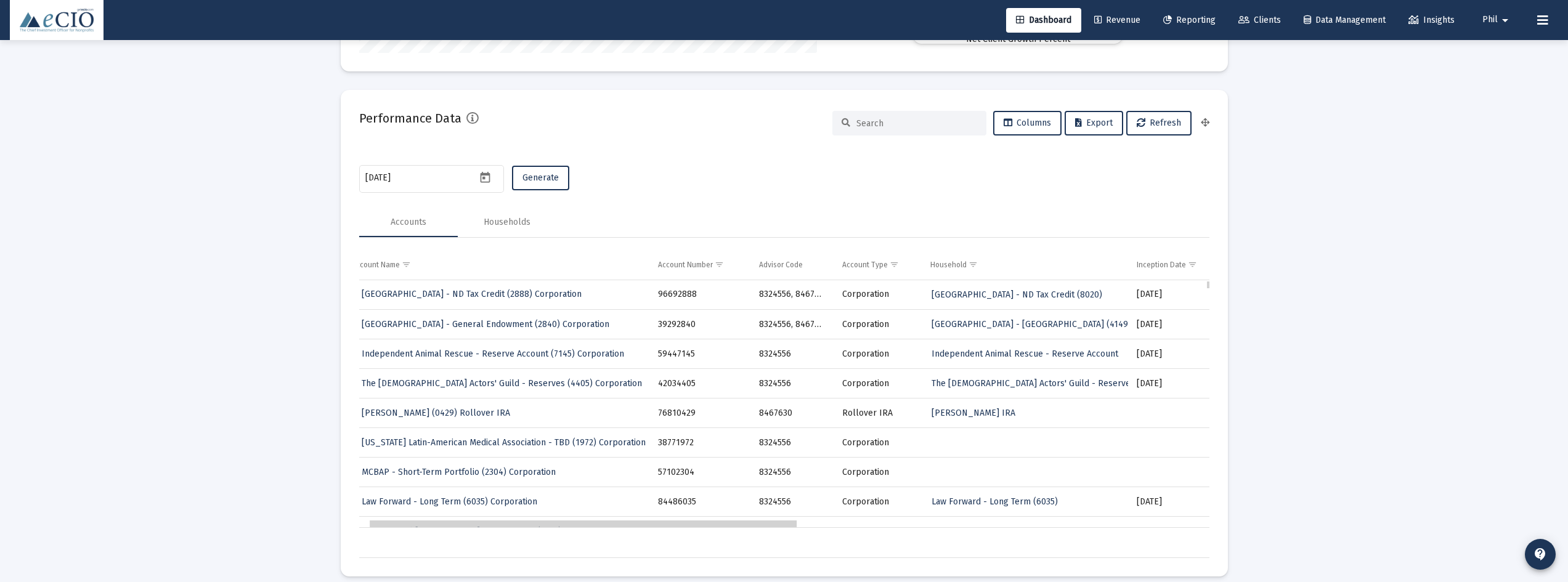
drag, startPoint x: 599, startPoint y: 524, endPoint x: 507, endPoint y: 516, distance: 92.3
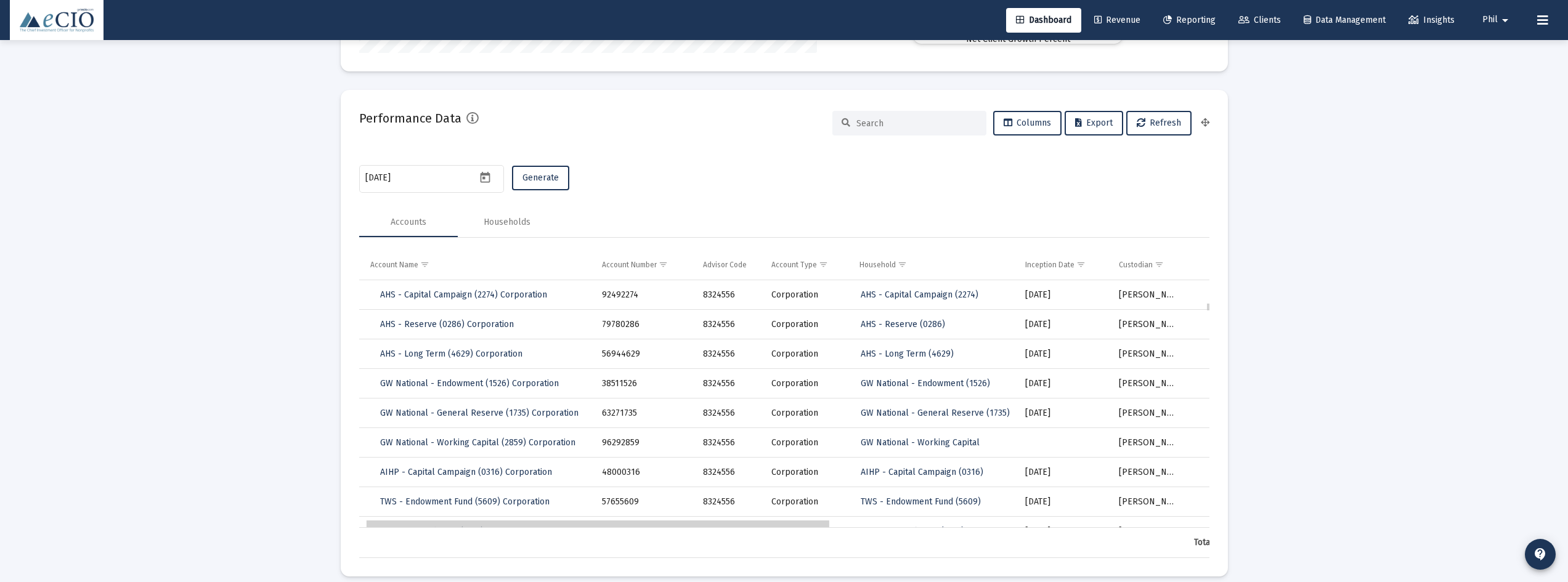
drag, startPoint x: 736, startPoint y: 525, endPoint x: 728, endPoint y: 520, distance: 9.4
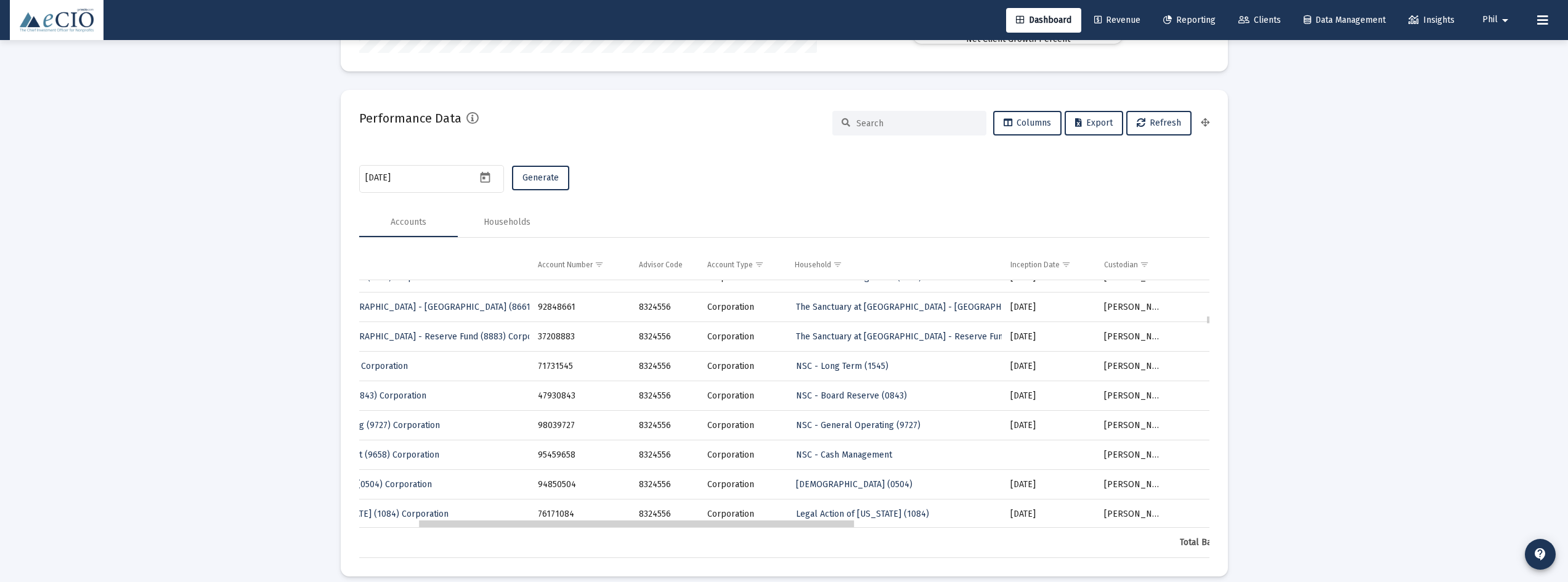
drag, startPoint x: 719, startPoint y: 523, endPoint x: 776, endPoint y: 515, distance: 57.6
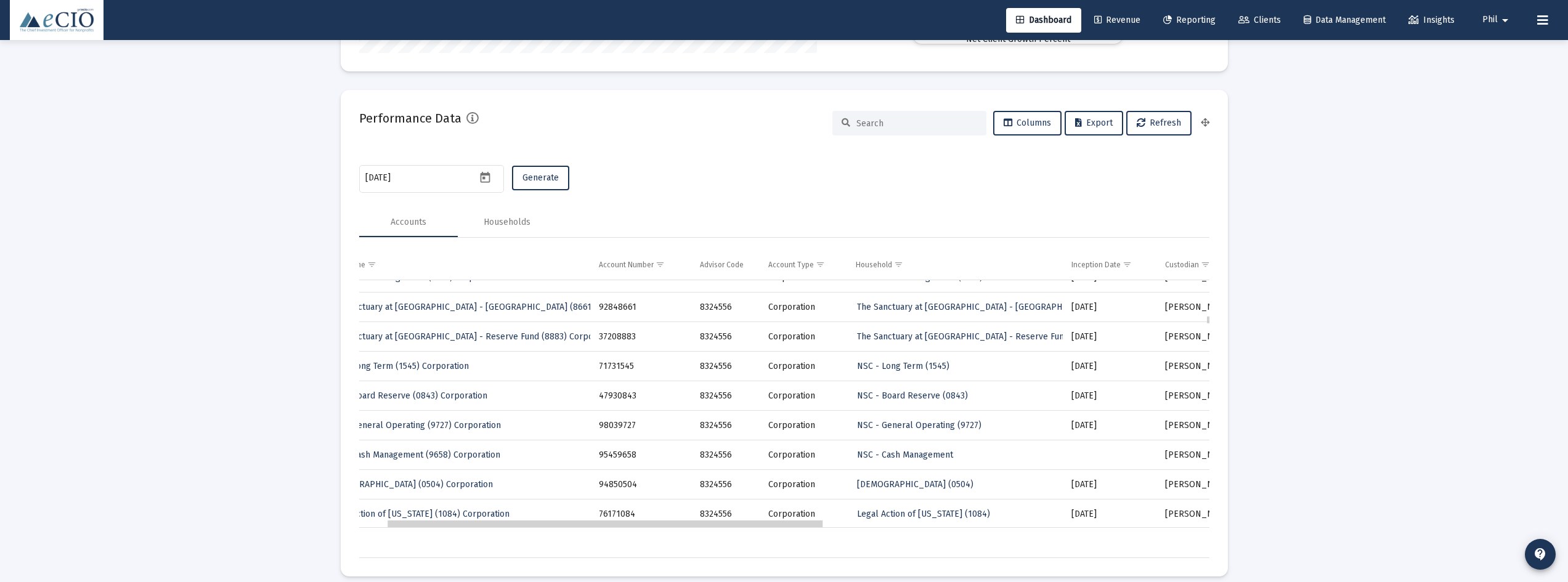
drag, startPoint x: 767, startPoint y: 524, endPoint x: 741, endPoint y: 513, distance: 28.2
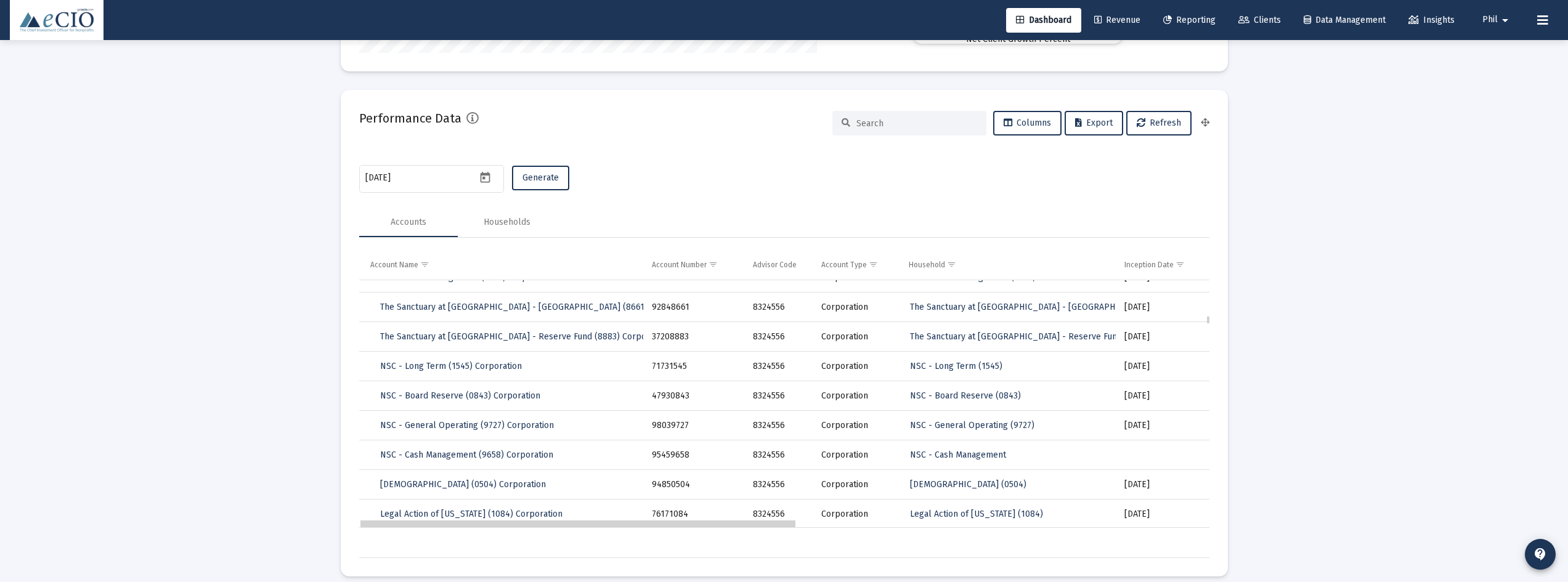
drag, startPoint x: 803, startPoint y: 524, endPoint x: 740, endPoint y: 526, distance: 63.0
click at [1028, 120] on span "Columns" at bounding box center [1027, 123] width 48 height 11
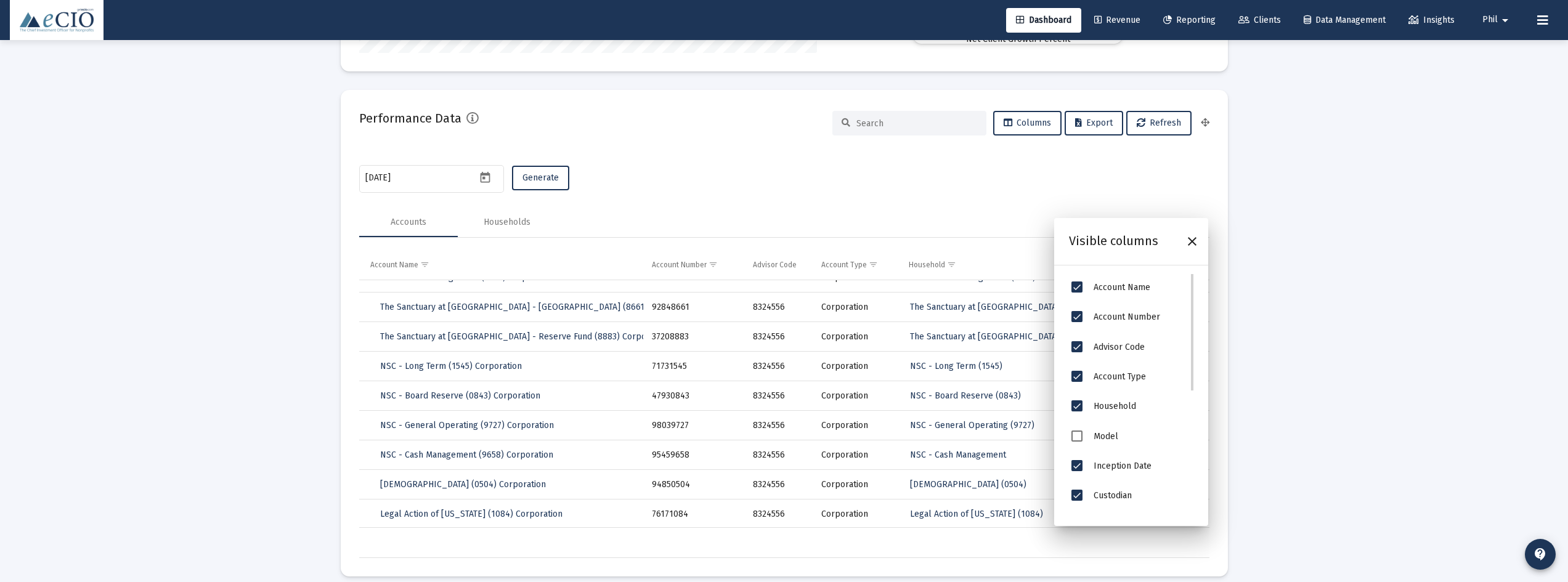
click at [1129, 346] on span "Advisor Code" at bounding box center [1119, 347] width 51 height 11
click at [1077, 345] on span "Advisor Code" at bounding box center [1077, 347] width 11 height 11
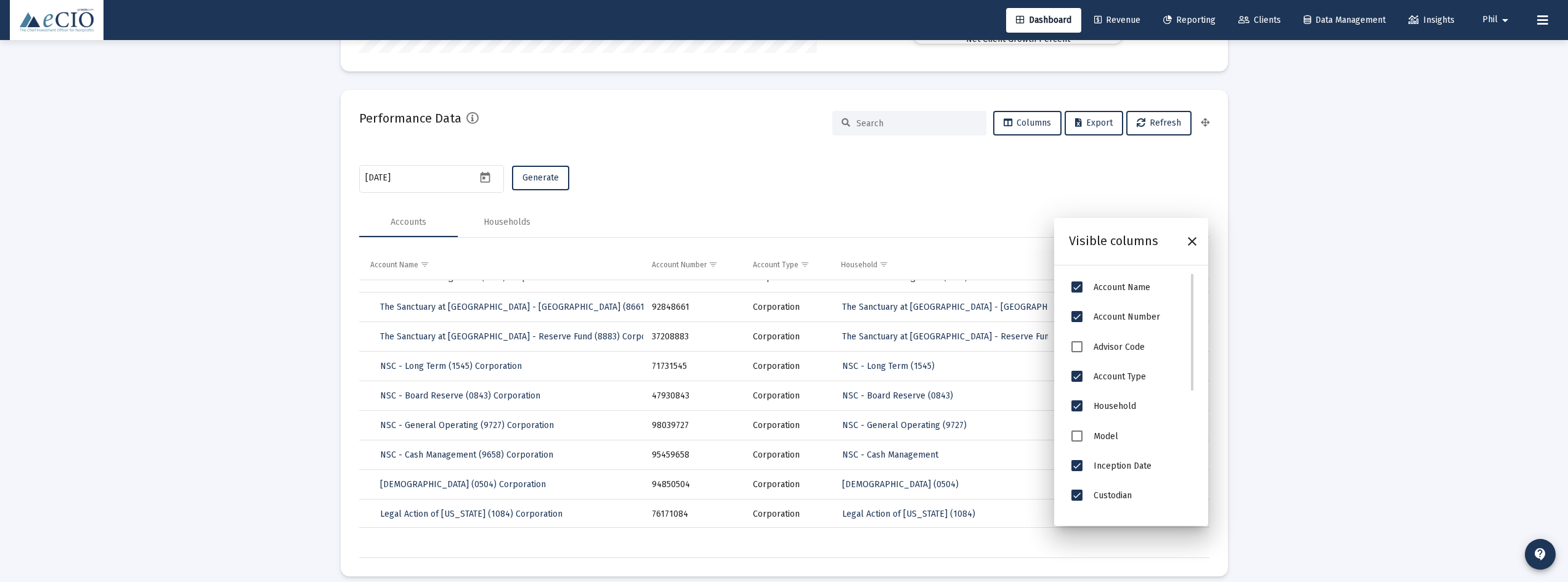
click at [1077, 407] on span "Household" at bounding box center [1077, 406] width 11 height 11
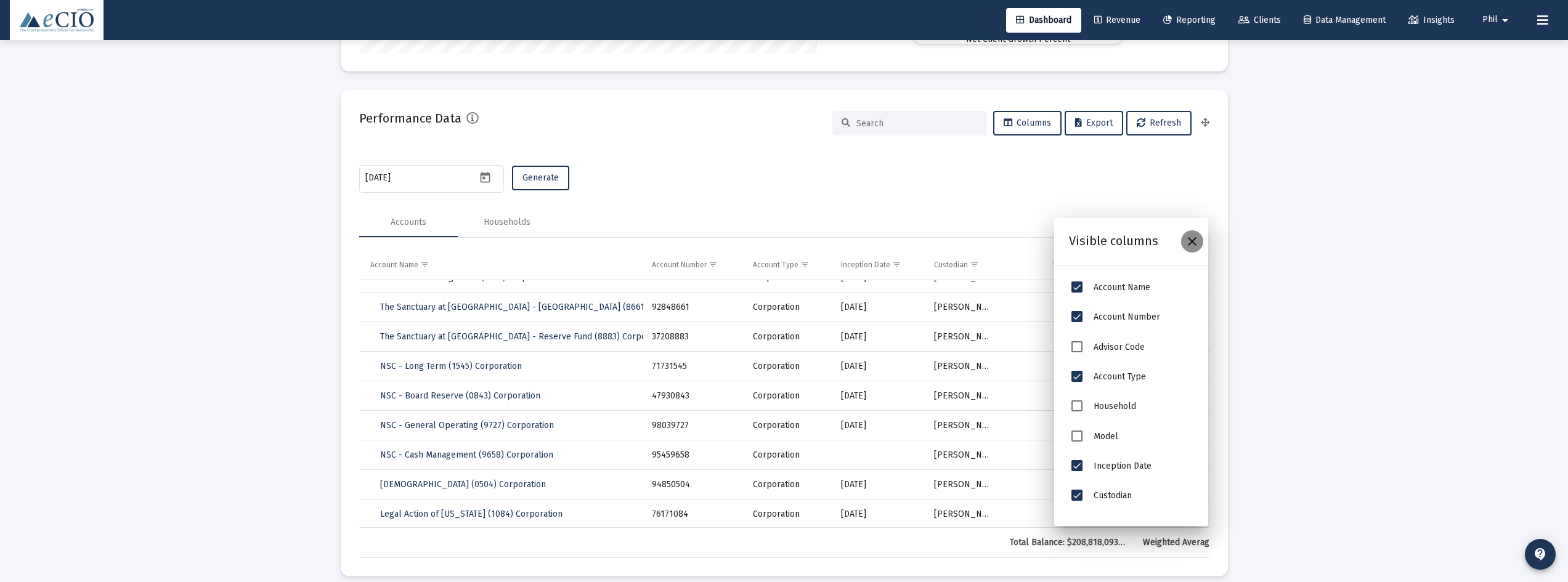
click at [1190, 242] on icon "Close" at bounding box center [1192, 241] width 15 height 15
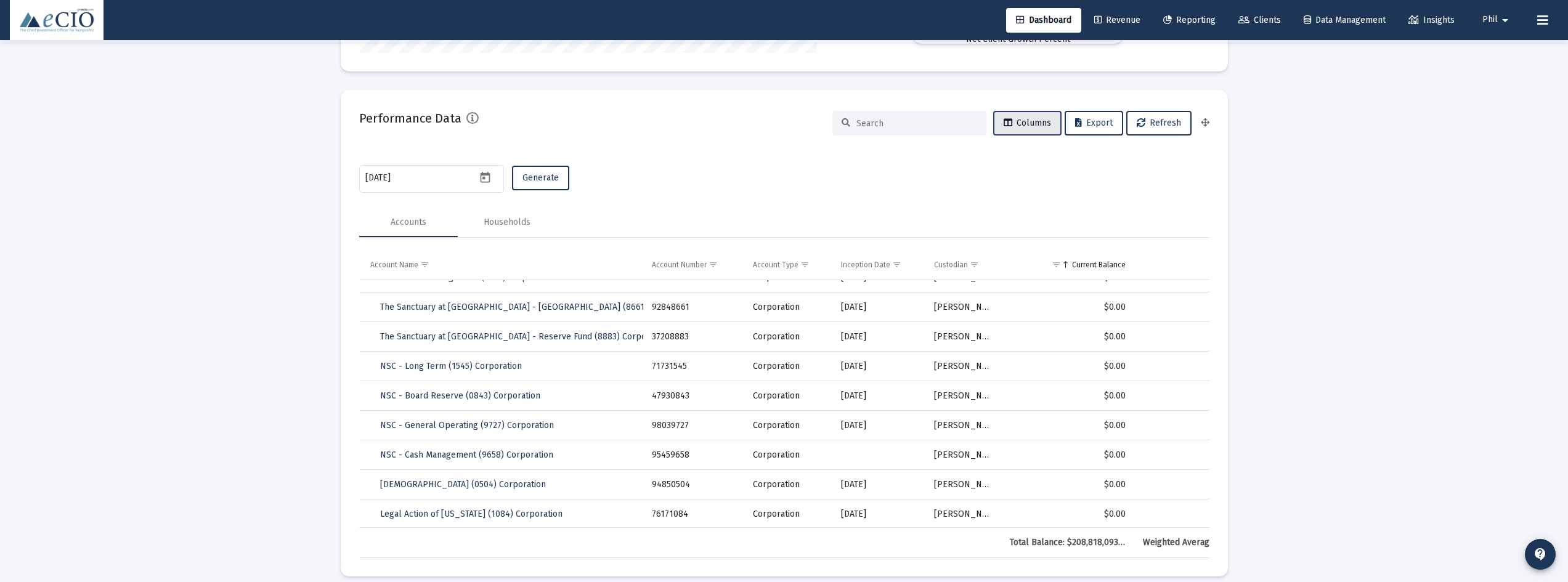
click at [1043, 119] on span "Columns" at bounding box center [1027, 123] width 48 height 11
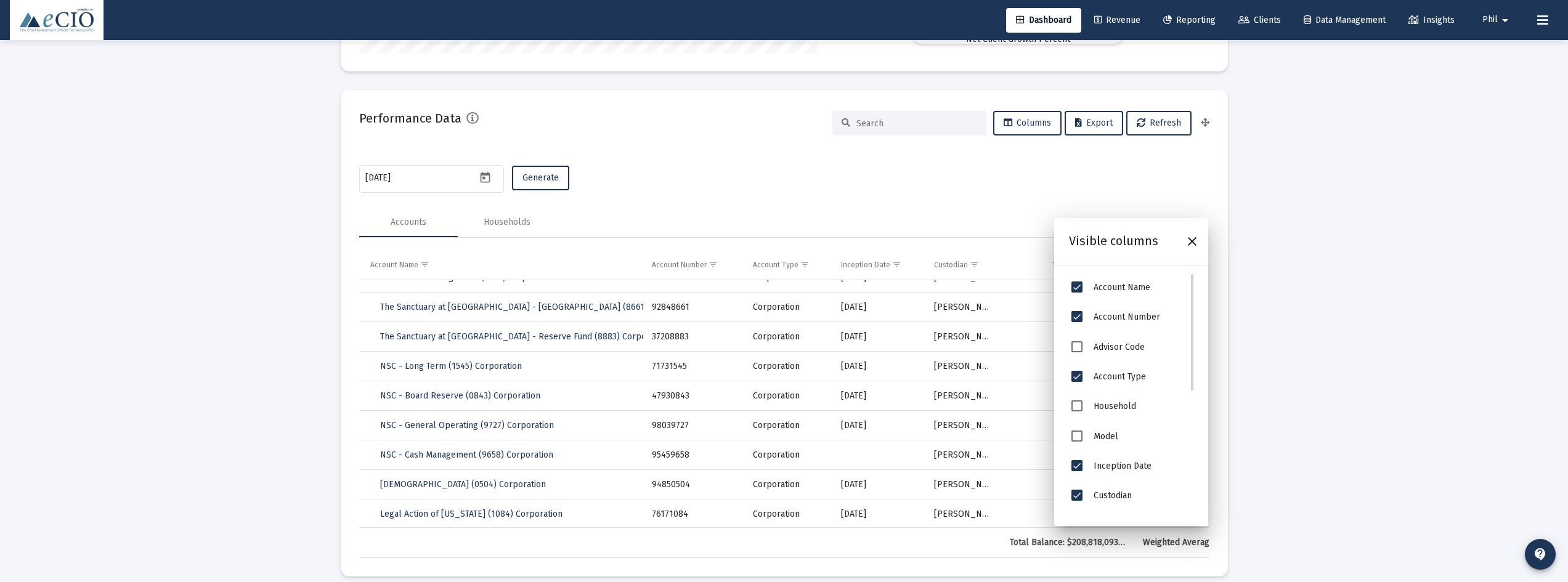
click at [1077, 494] on span "Custodian" at bounding box center [1077, 495] width 11 height 11
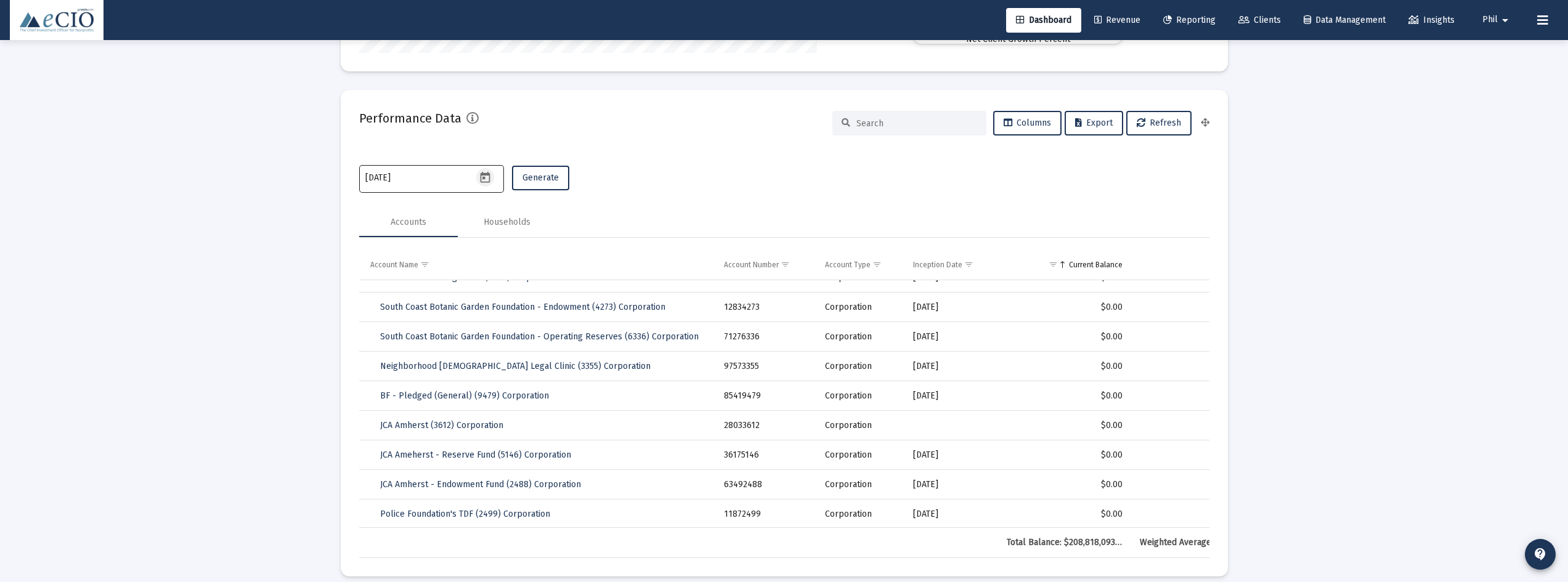
click at [483, 175] on icon "Open calendar" at bounding box center [485, 177] width 13 height 13
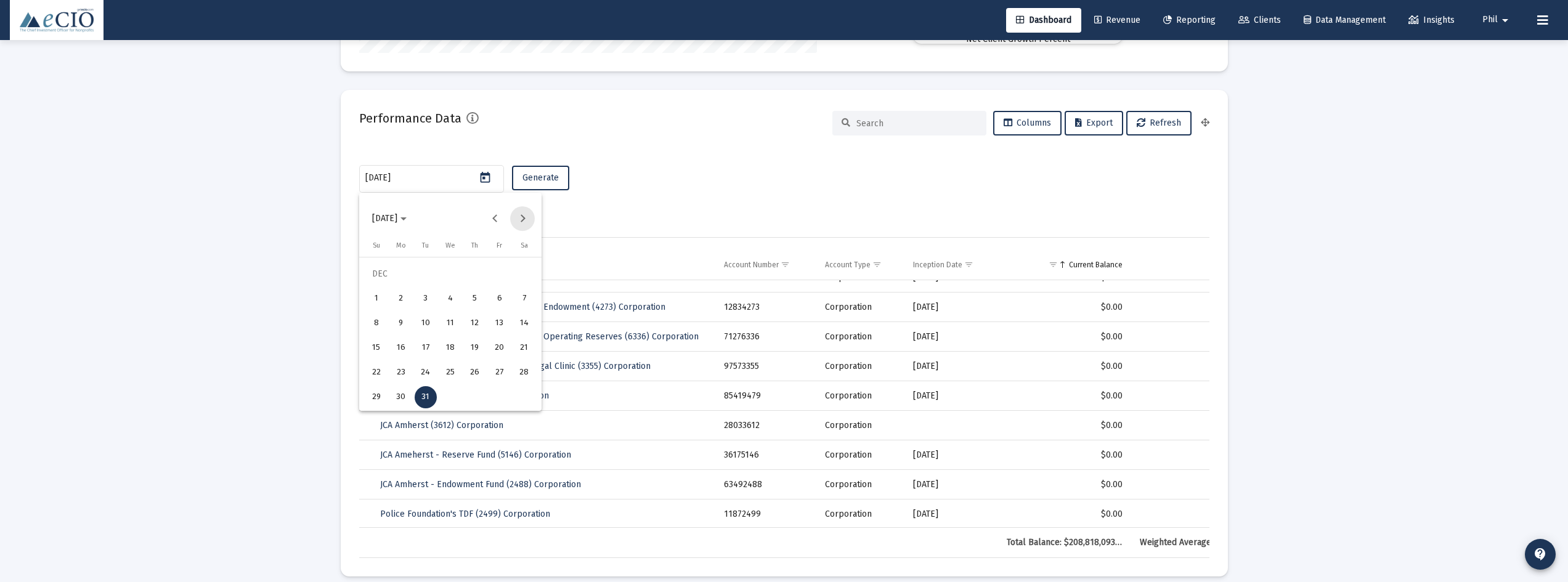
click at [516, 216] on button "Next month" at bounding box center [522, 219] width 25 height 25
click at [519, 216] on button "Next month" at bounding box center [522, 219] width 25 height 25
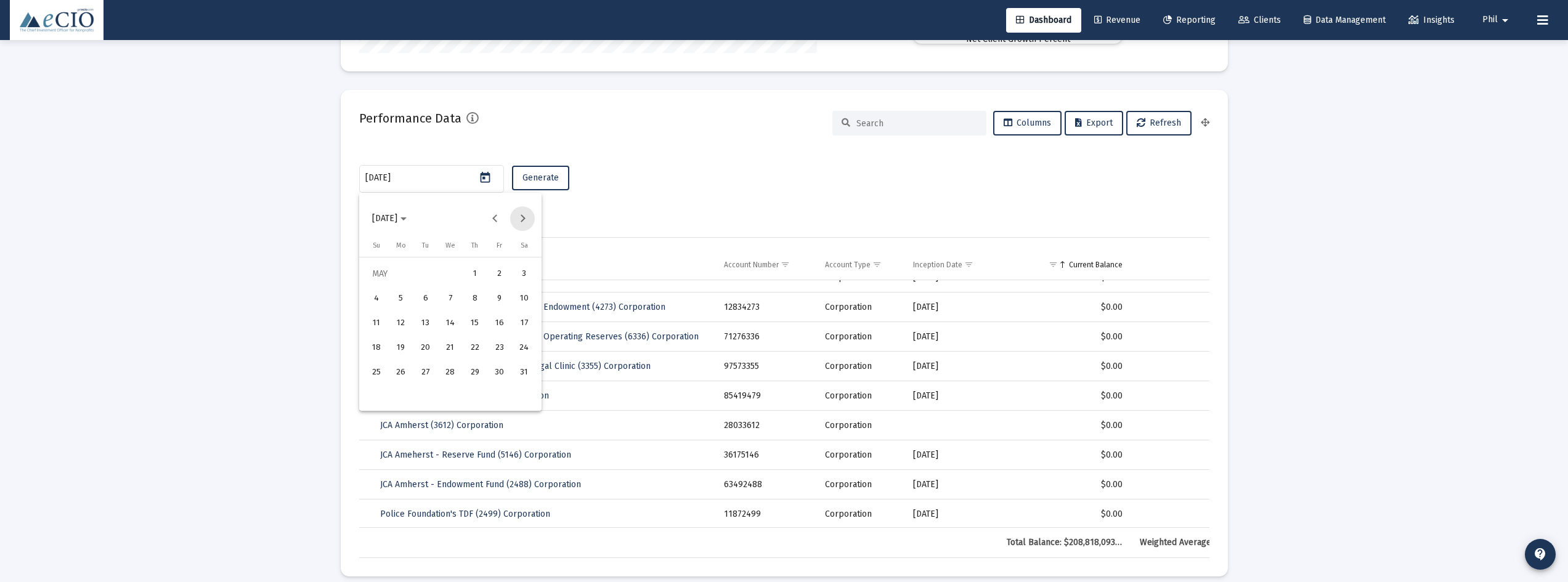
click at [519, 216] on button "Next month" at bounding box center [522, 219] width 25 height 25
click at [399, 397] on div "30" at bounding box center [401, 397] width 22 height 22
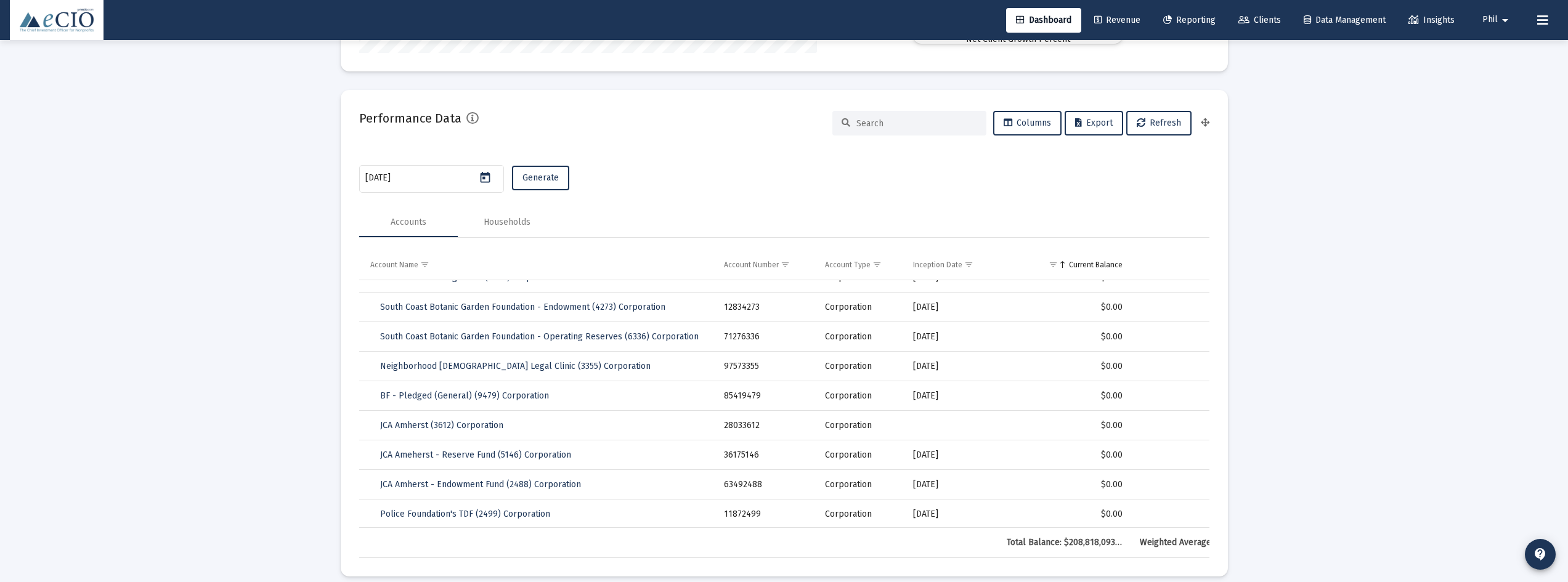
type input "[DATE]"
click at [543, 177] on span "Generate" at bounding box center [540, 177] width 36 height 11
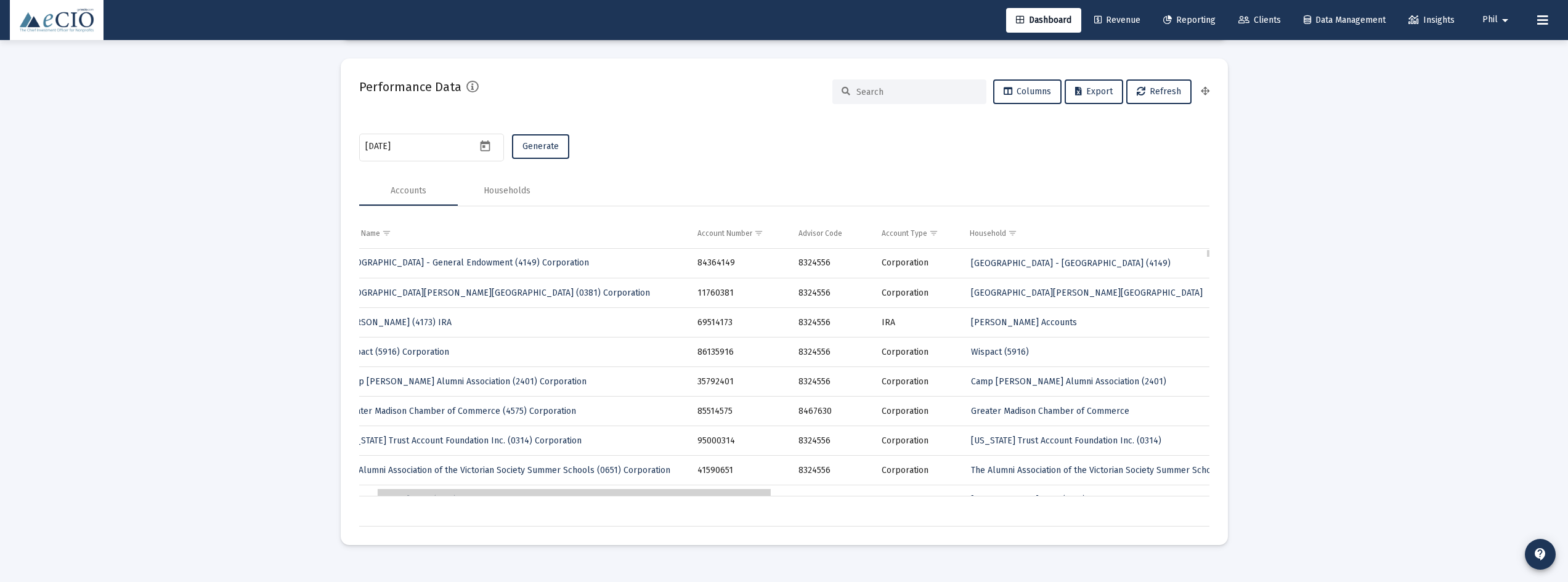
scroll to position [0, 44]
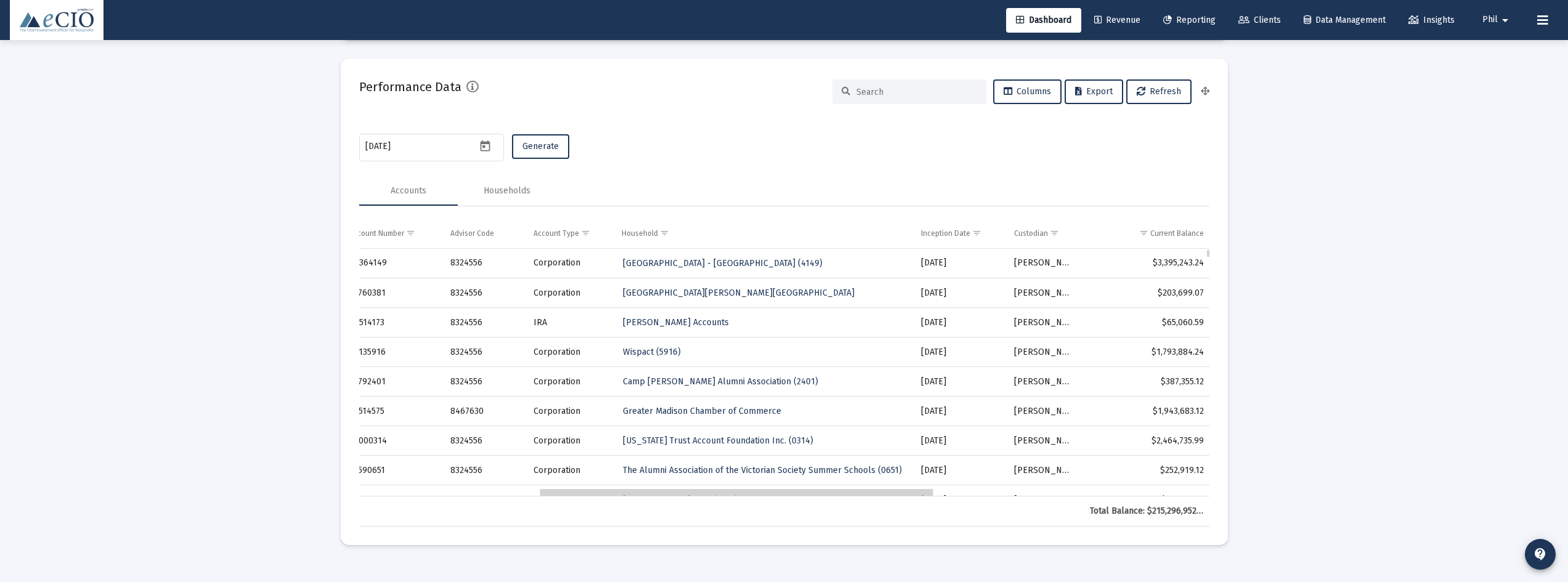
drag, startPoint x: 713, startPoint y: 493, endPoint x: 909, endPoint y: 484, distance: 196.2
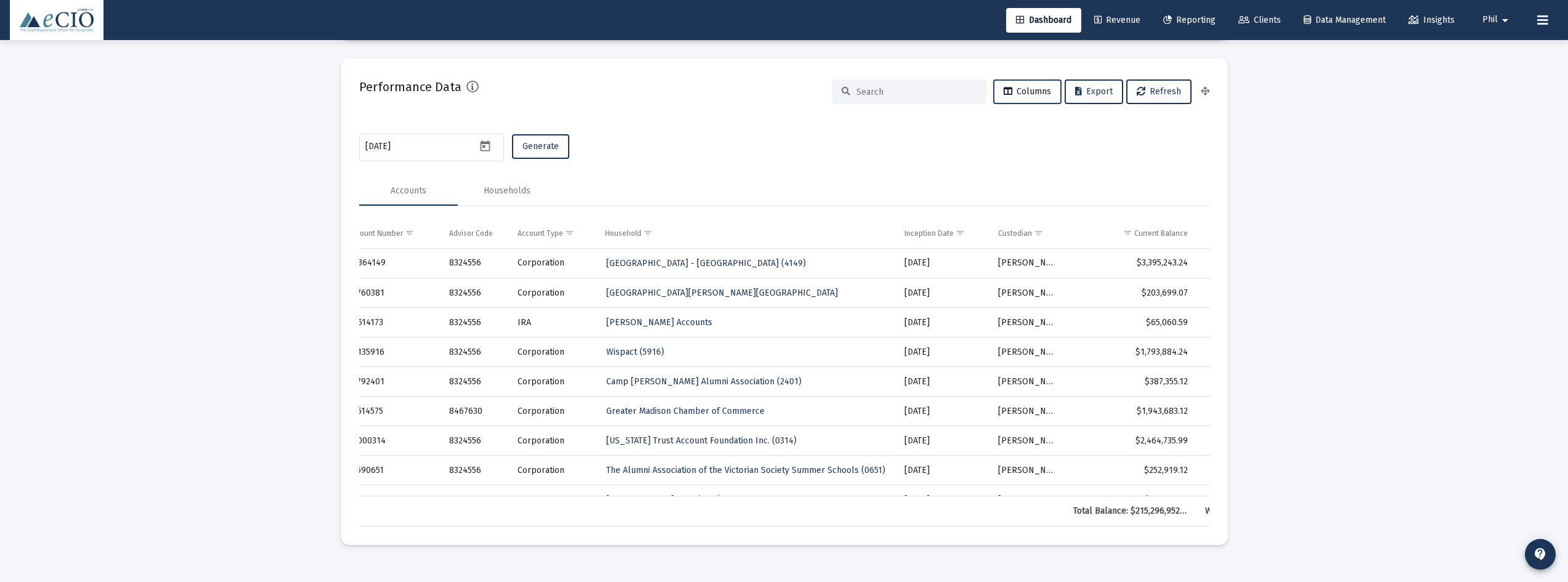
click at [1035, 89] on span "Columns" at bounding box center [1027, 91] width 48 height 11
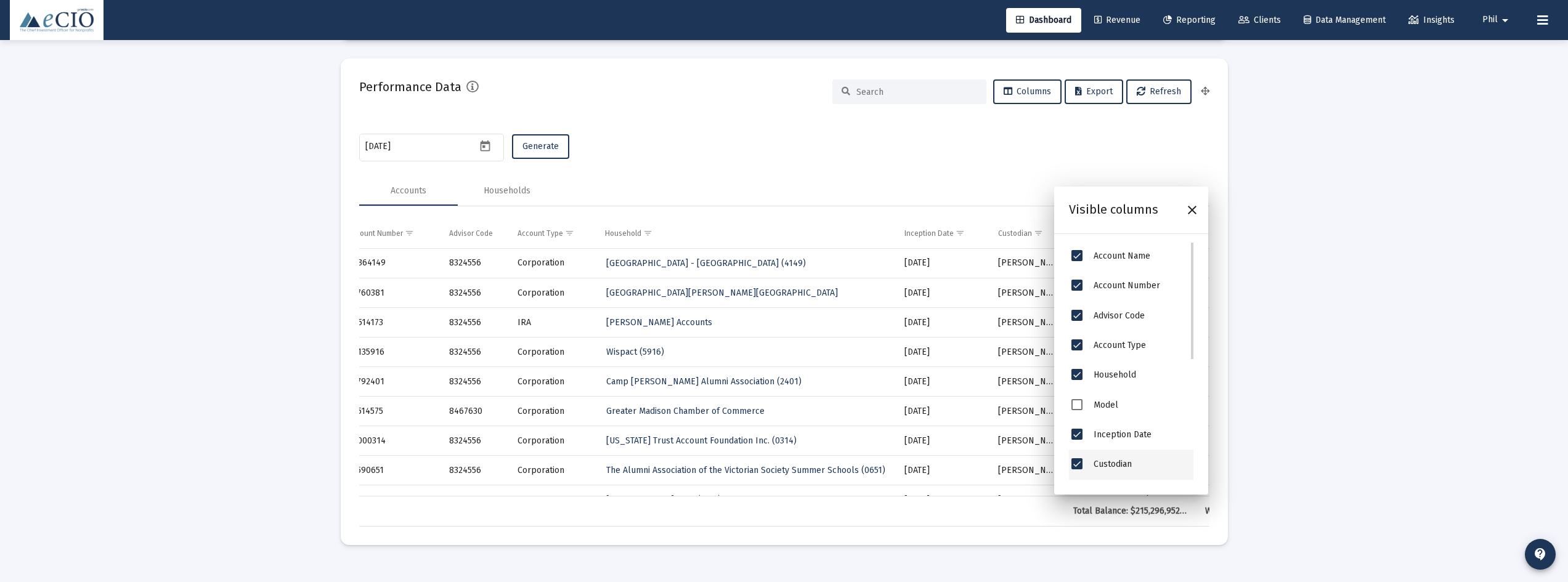
click at [1104, 465] on span "Custodian" at bounding box center [1113, 464] width 38 height 11
click at [1080, 463] on span "Custodian" at bounding box center [1077, 464] width 11 height 11
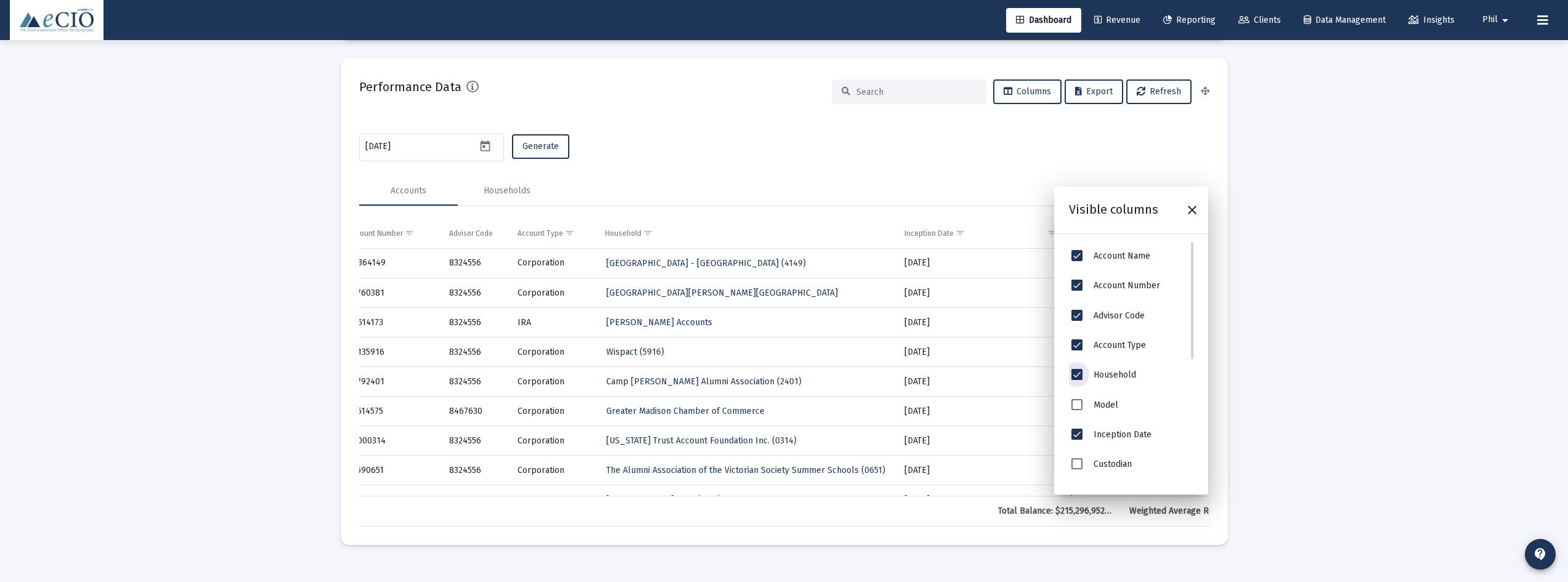
click at [1077, 374] on span "Household" at bounding box center [1077, 375] width 11 height 11
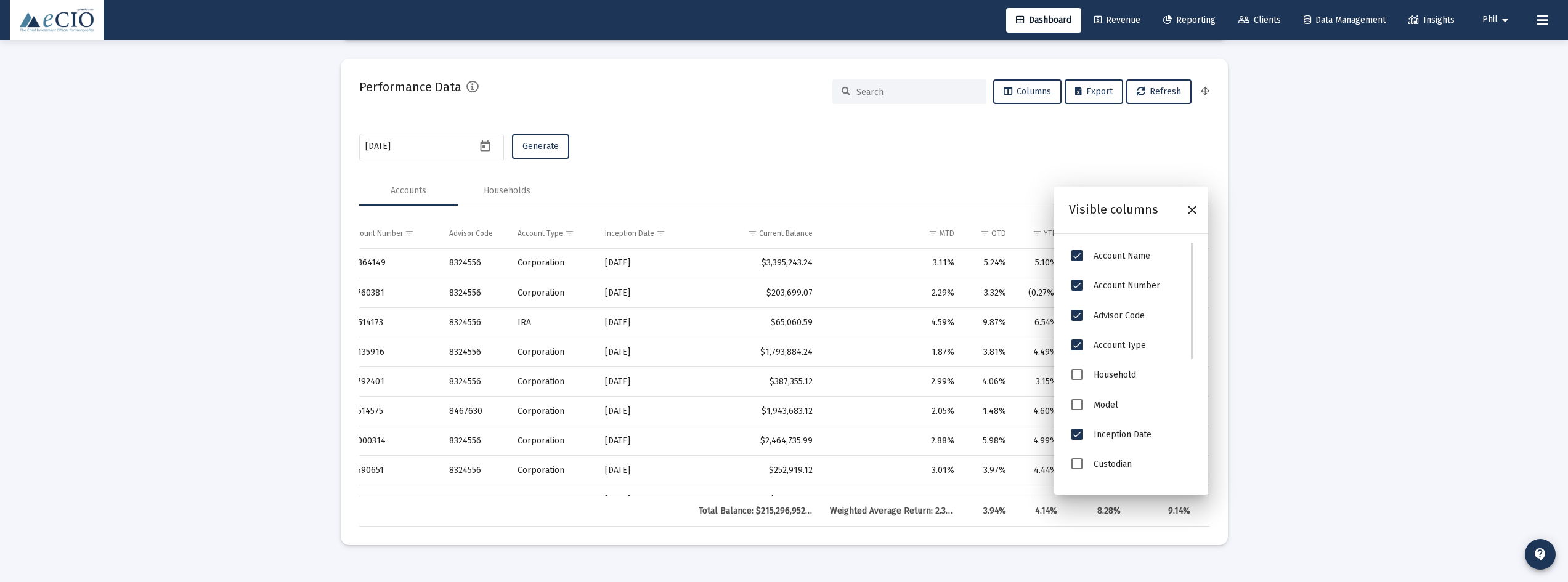
click at [1078, 314] on span "Advisor Code" at bounding box center [1077, 316] width 11 height 11
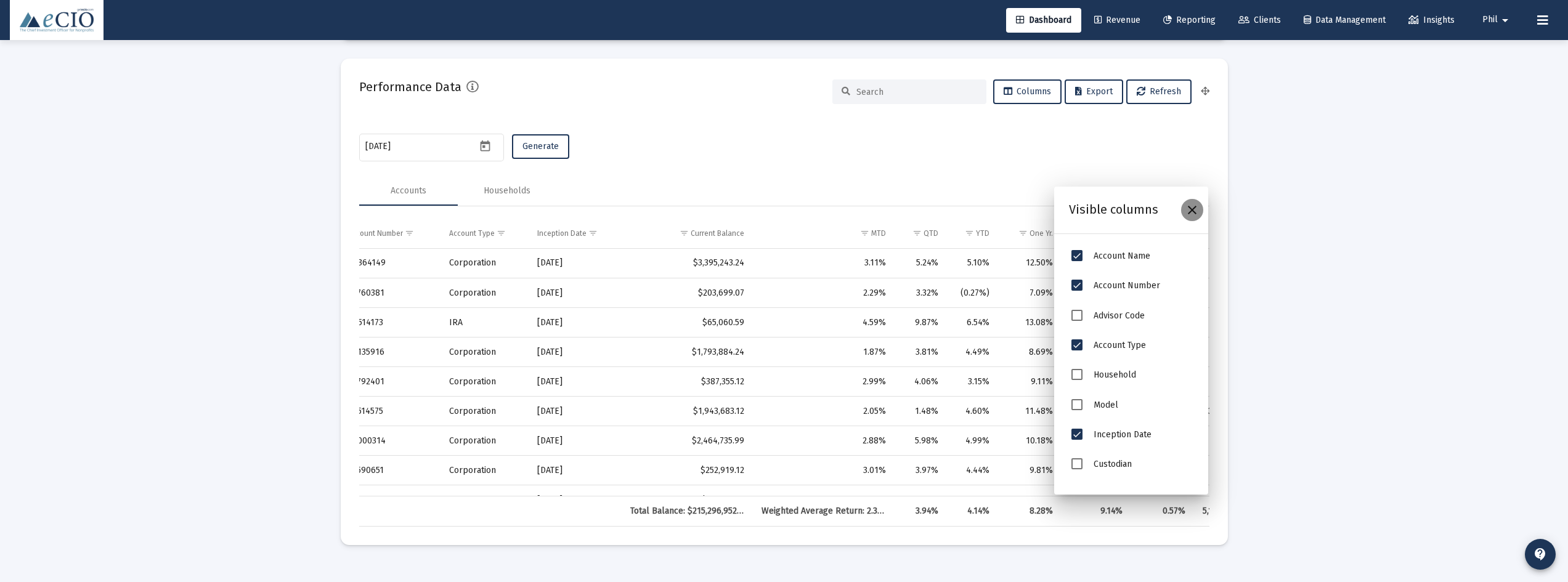
click at [1192, 210] on icon "Close" at bounding box center [1192, 209] width 15 height 15
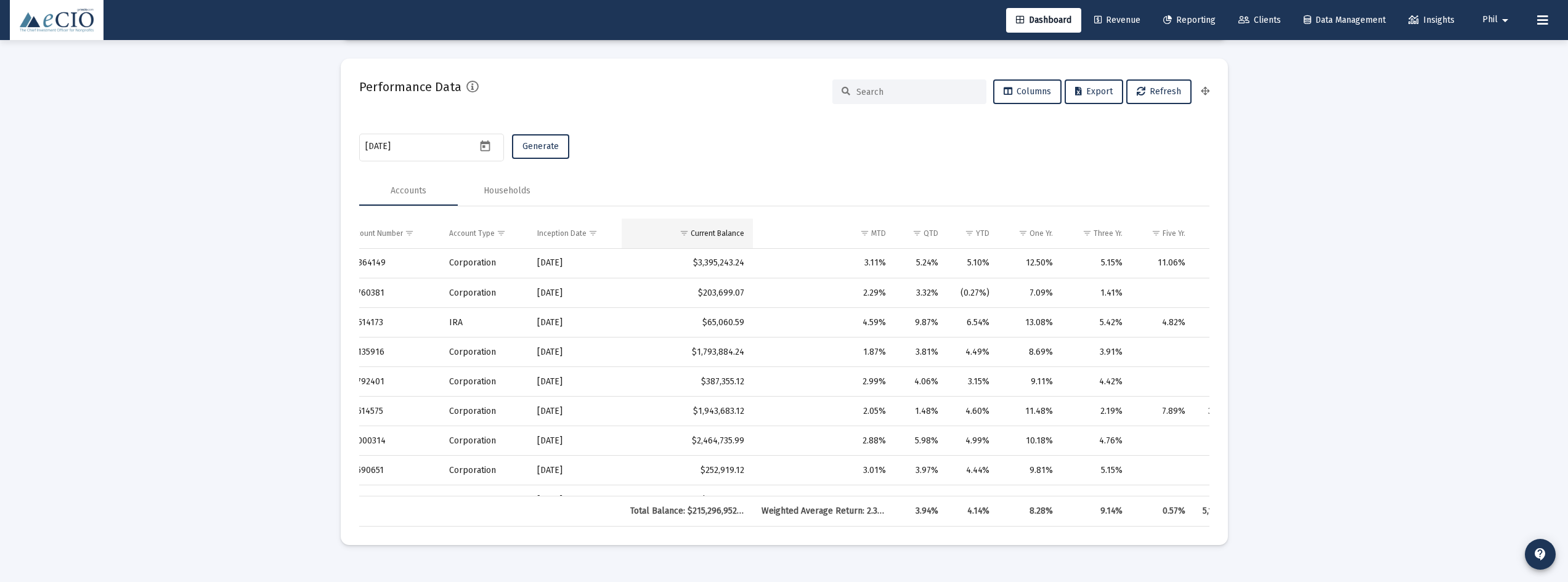
click at [716, 235] on div "Current Balance" at bounding box center [717, 234] width 53 height 10
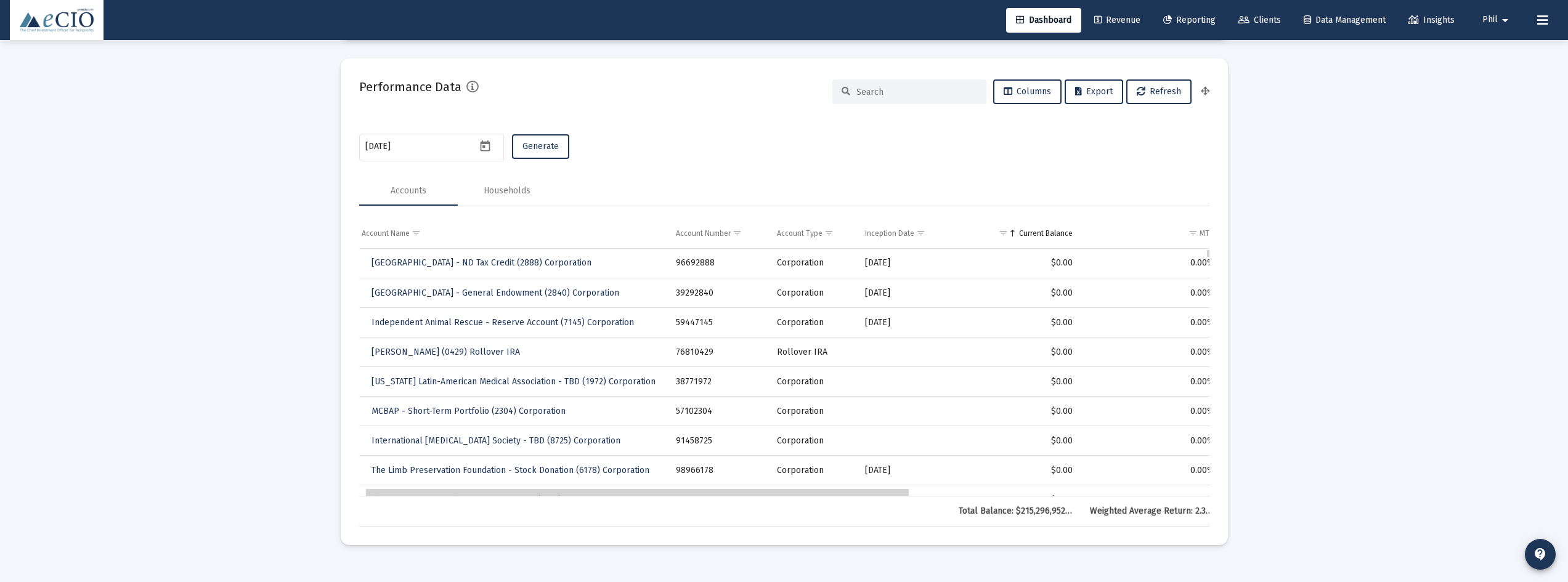
drag, startPoint x: 868, startPoint y: 494, endPoint x: 596, endPoint y: 479, distance: 272.4
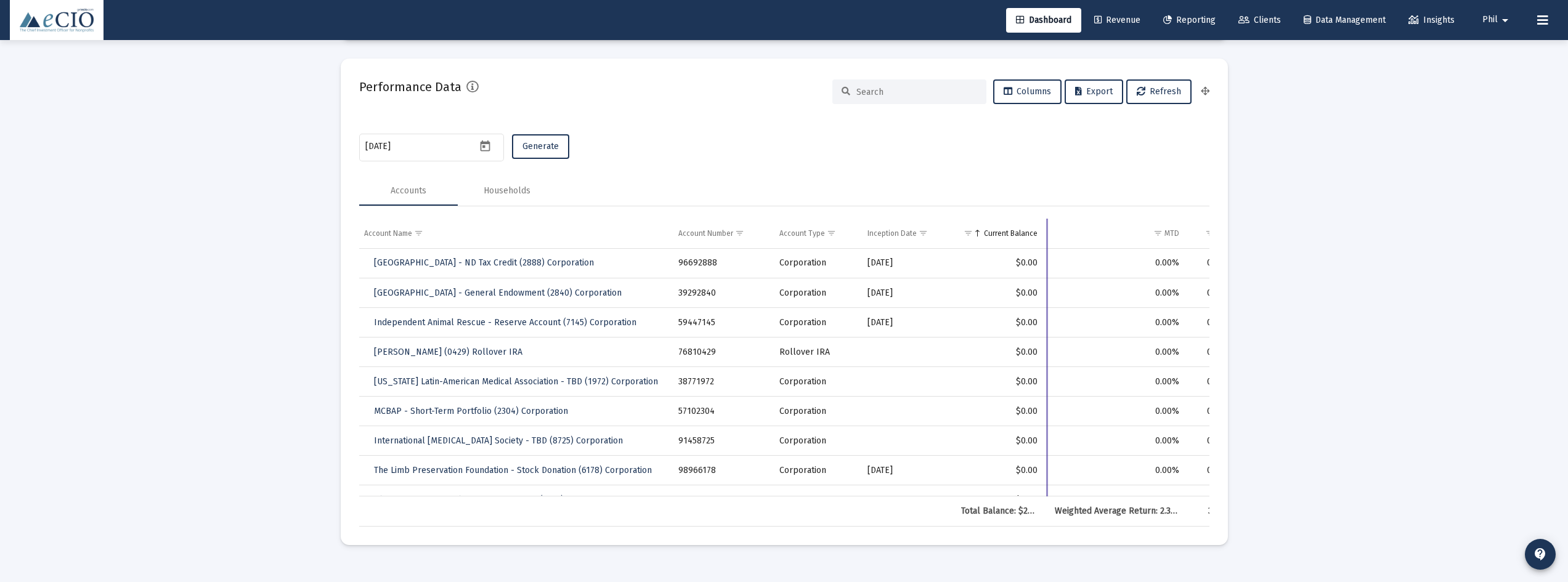
drag, startPoint x: 1083, startPoint y: 231, endPoint x: 1046, endPoint y: 234, distance: 37.1
click at [1046, 234] on div "Account Name Account Number Account Type Inception Date Current Balance MTD QTD…" at bounding box center [784, 373] width 850 height 308
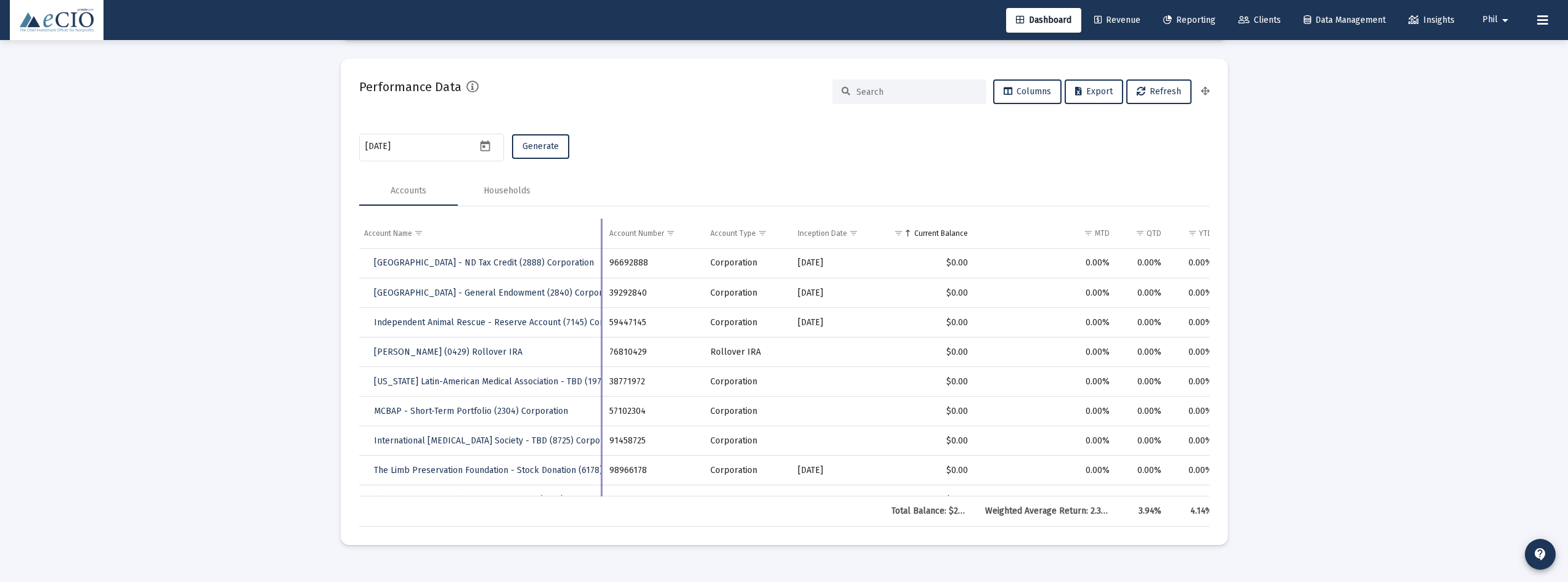
drag, startPoint x: 669, startPoint y: 235, endPoint x: 599, endPoint y: 234, distance: 70.0
click at [599, 234] on div "Account Name Account Number Account Type Inception Date Current Balance MTD QTD…" at bounding box center [784, 373] width 850 height 308
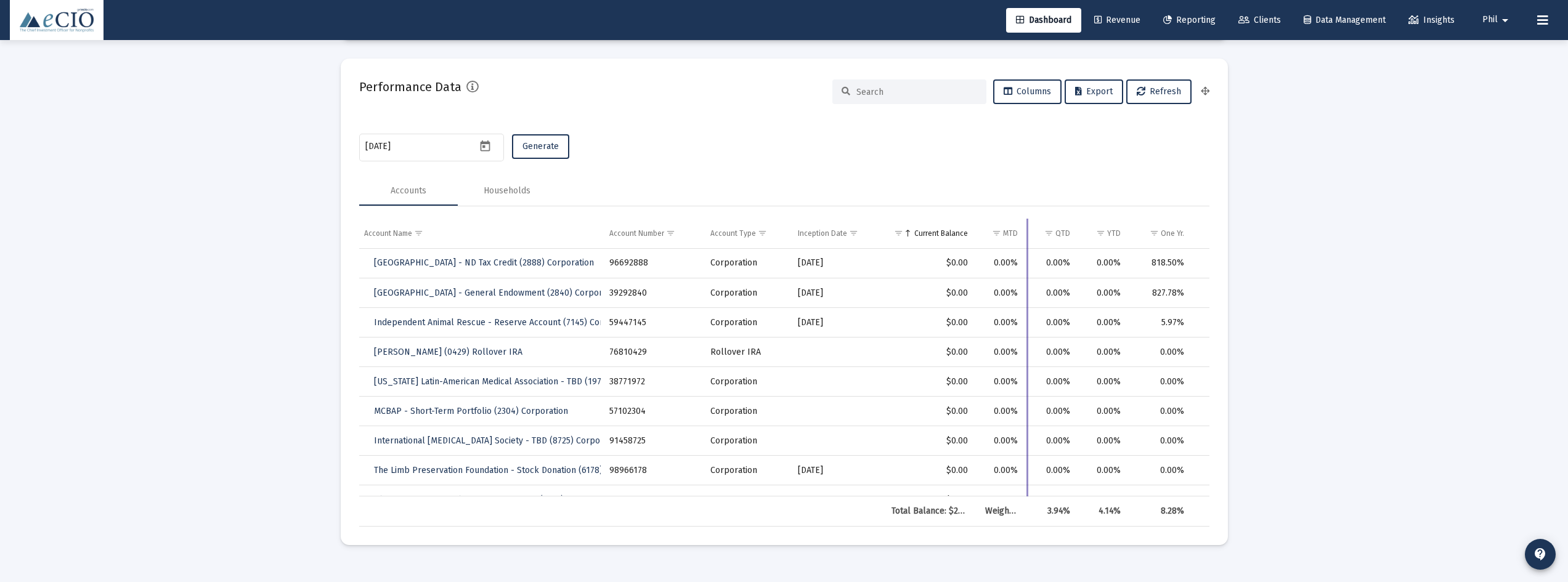
drag, startPoint x: 1117, startPoint y: 229, endPoint x: 1026, endPoint y: 229, distance: 91.0
click at [1026, 229] on div "Account Name Account Number Account Type Inception Date Current Balance MTD QTD…" at bounding box center [784, 373] width 850 height 308
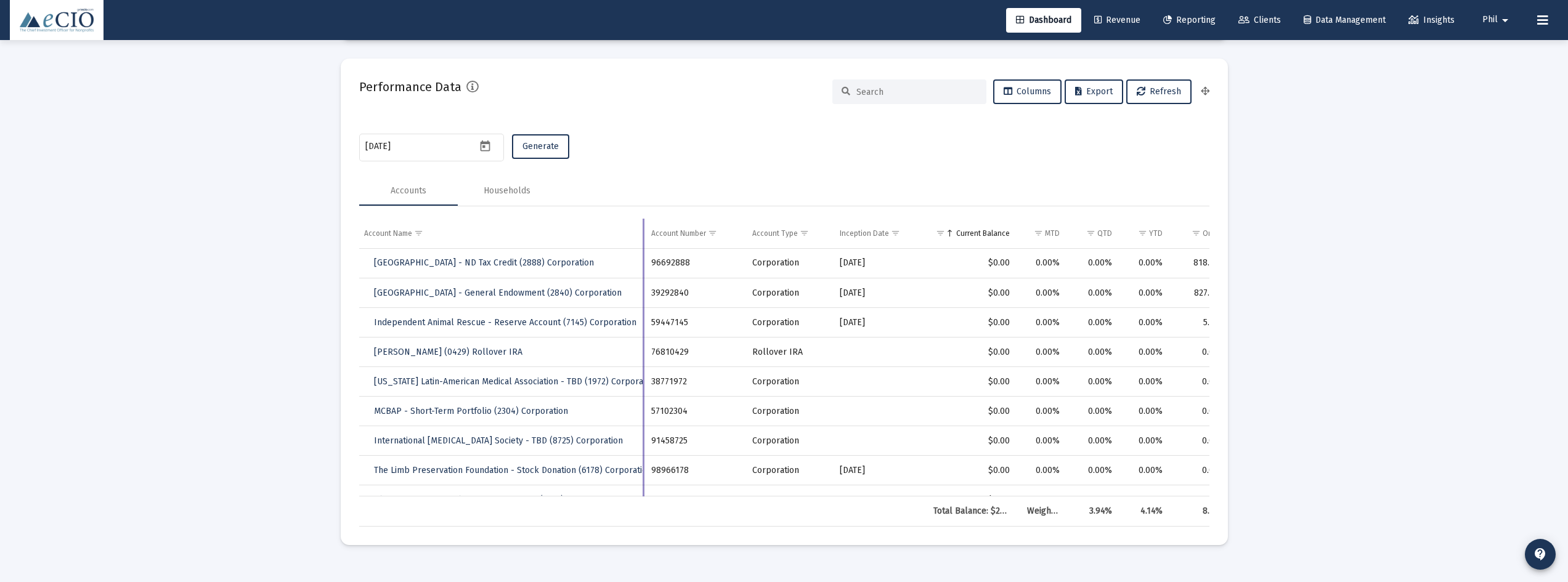
drag, startPoint x: 599, startPoint y: 233, endPoint x: 641, endPoint y: 234, distance: 42.0
click at [641, 234] on div "Account Name Account Number Account Type Inception Date Current Balance MTD QTD…" at bounding box center [784, 373] width 850 height 308
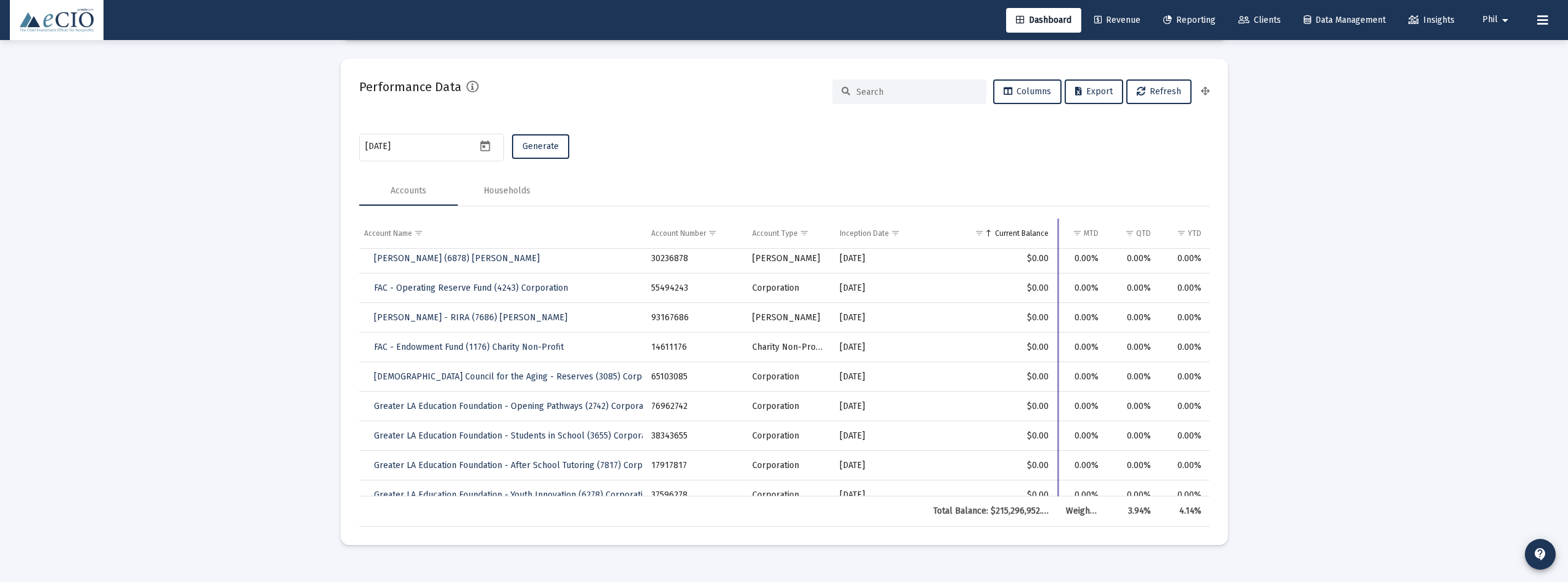
drag, startPoint x: 1019, startPoint y: 232, endPoint x: 1058, endPoint y: 236, distance: 39.2
click at [1058, 236] on div "Account Name Account Number Account Type Inception Date Current Balance MTD QTD…" at bounding box center [784, 373] width 850 height 308
